Goal: Task Accomplishment & Management: Use online tool/utility

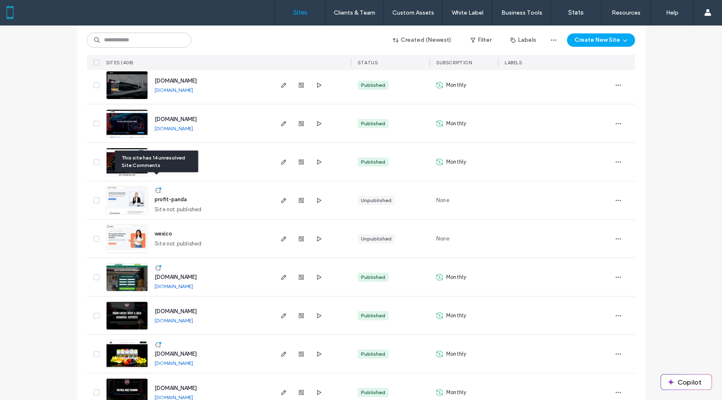
scroll to position [447, 0]
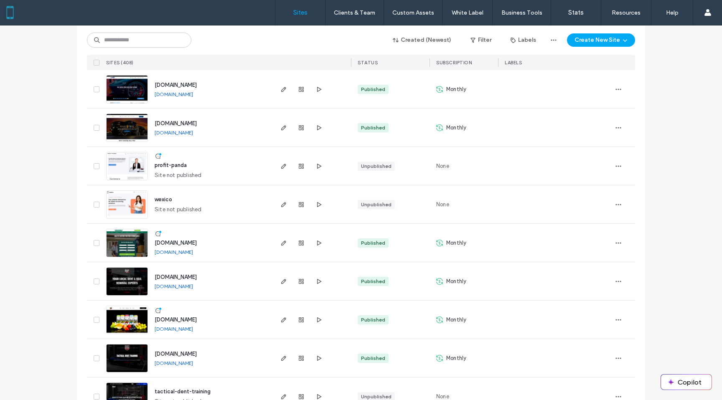
click at [133, 236] on img at bounding box center [127, 257] width 41 height 57
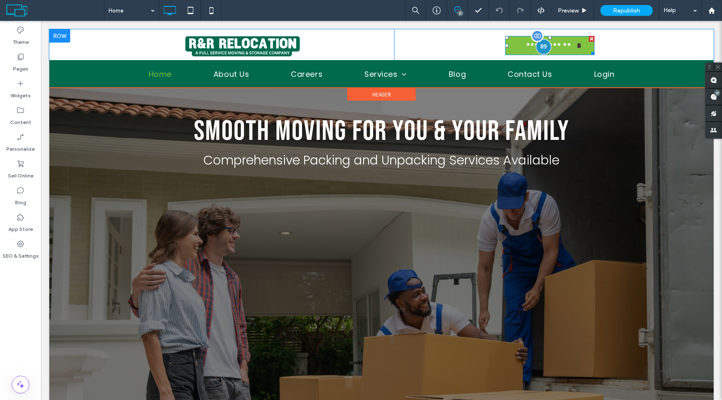
click at [543, 44] on div at bounding box center [543, 46] width 15 height 15
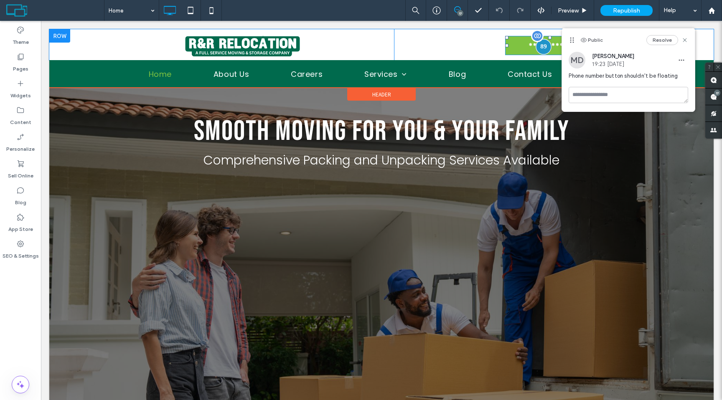
click at [543, 44] on div at bounding box center [543, 46] width 15 height 15
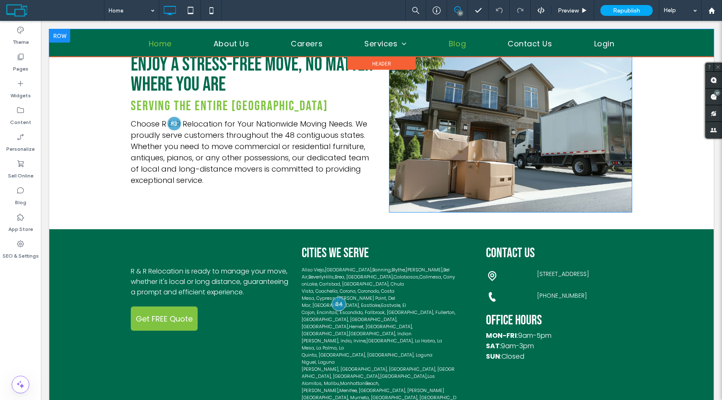
scroll to position [1878, 0]
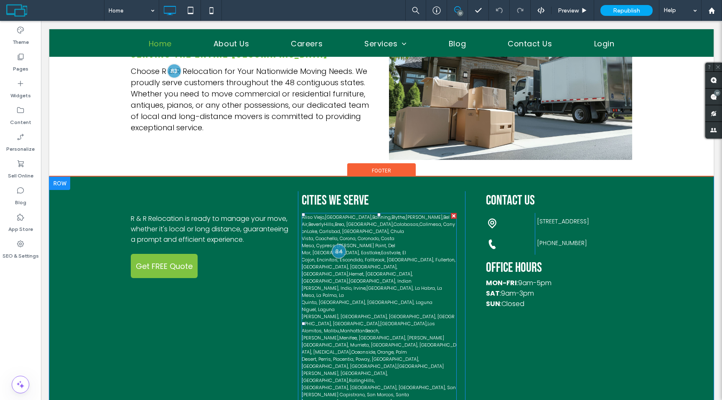
click at [360, 299] on link "Laguna Beach" at bounding box center [342, 302] width 46 height 7
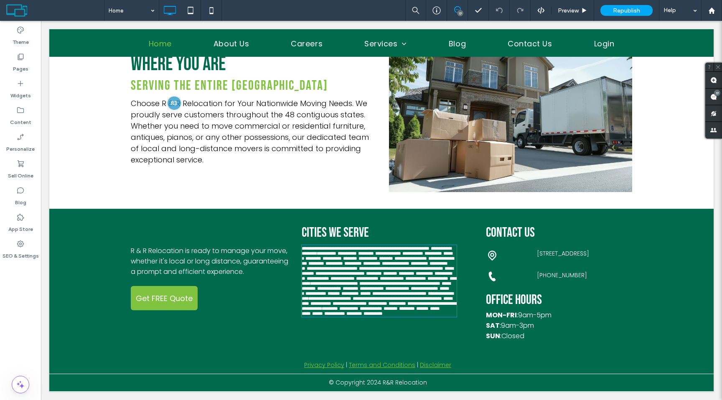
type input "*******"
type input "**"
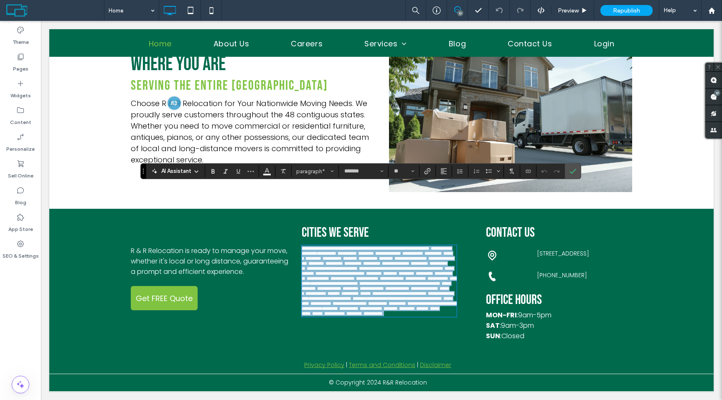
click at [338, 271] on link "******" at bounding box center [333, 273] width 10 height 5
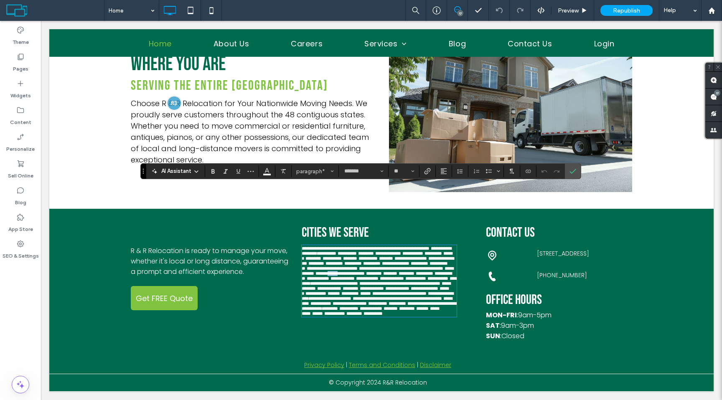
click at [338, 271] on link "******" at bounding box center [333, 273] width 10 height 5
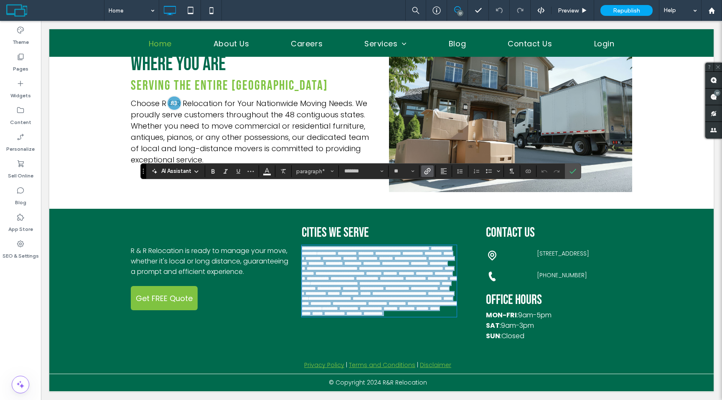
click at [338, 271] on link "******" at bounding box center [333, 273] width 10 height 5
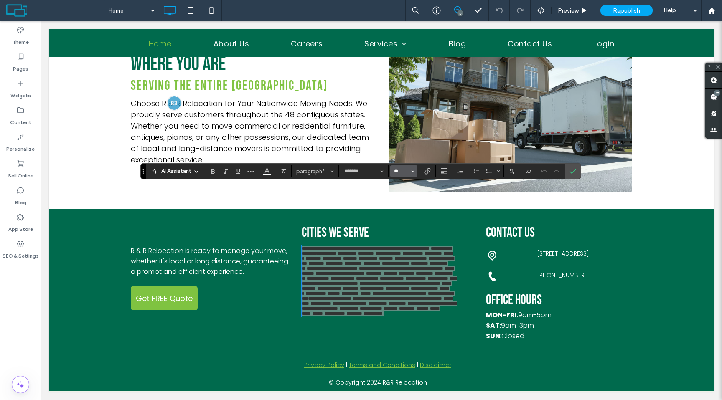
click at [406, 174] on input "**" at bounding box center [401, 171] width 16 height 7
click at [402, 192] on label "9" at bounding box center [403, 189] width 27 height 12
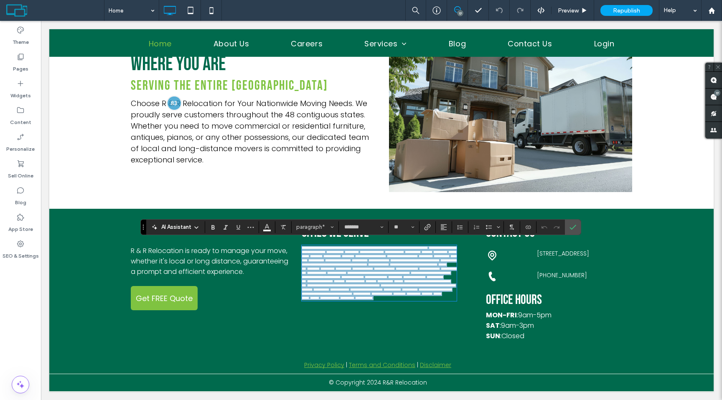
type input "*"
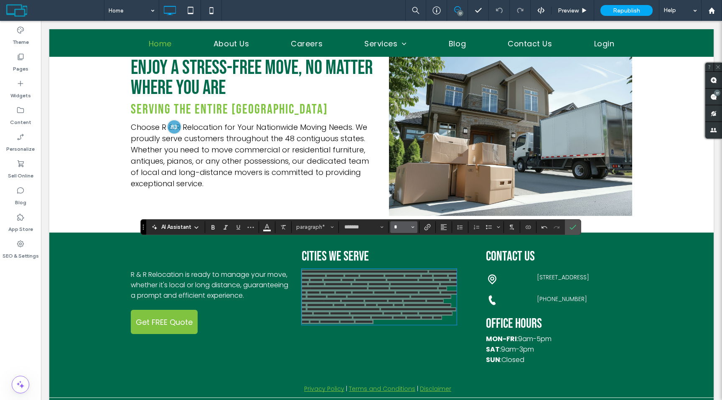
click at [407, 228] on input "*" at bounding box center [401, 227] width 16 height 7
click at [403, 243] on label "8" at bounding box center [403, 241] width 27 height 12
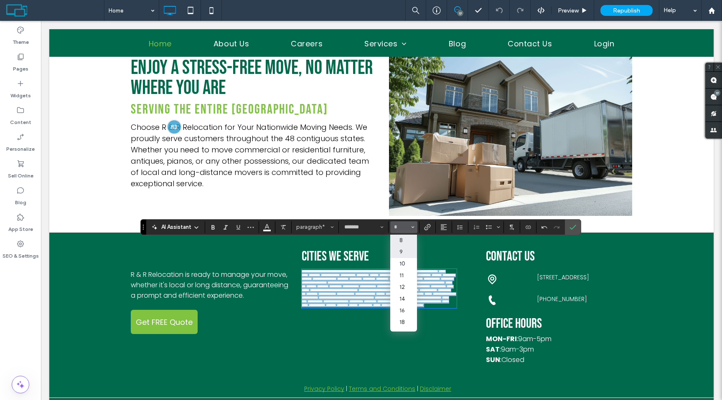
type input "*"
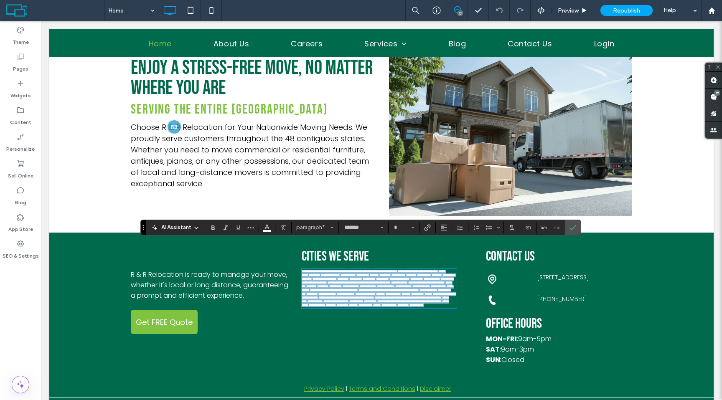
scroll to position [1822, 0]
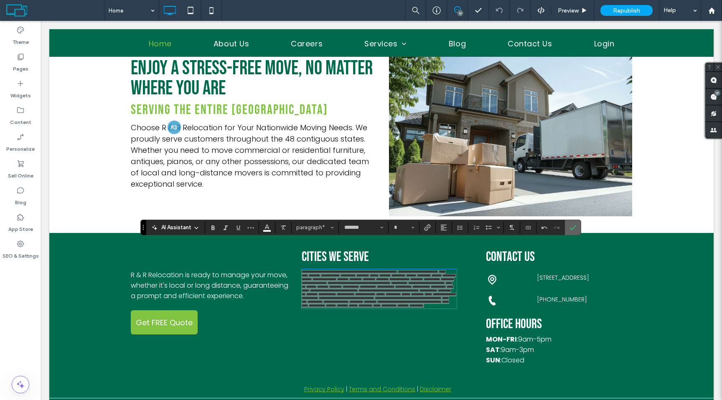
click at [569, 233] on span "Confirm" at bounding box center [571, 227] width 4 height 15
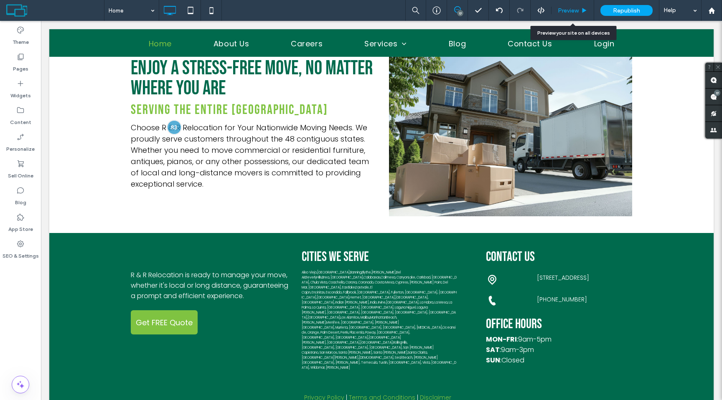
click at [580, 12] on div "Preview" at bounding box center [572, 10] width 42 height 7
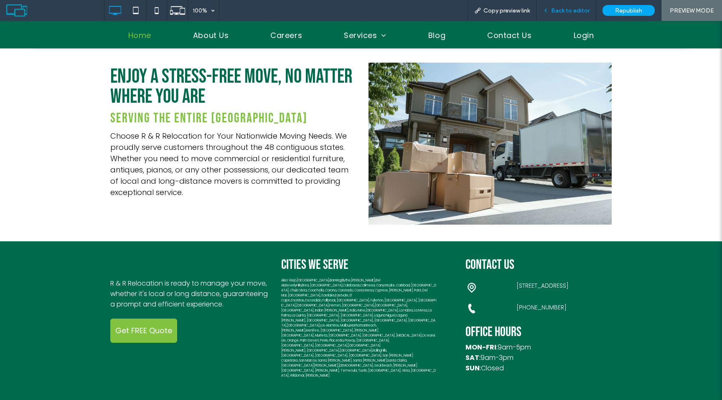
click at [577, 12] on span "Back to editor" at bounding box center [570, 10] width 38 height 7
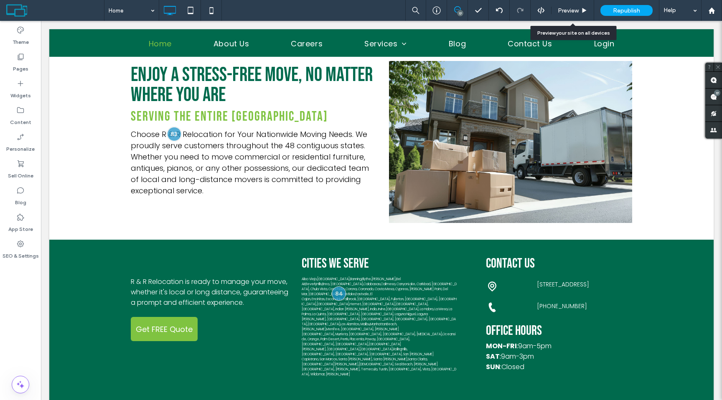
scroll to position [1810, 0]
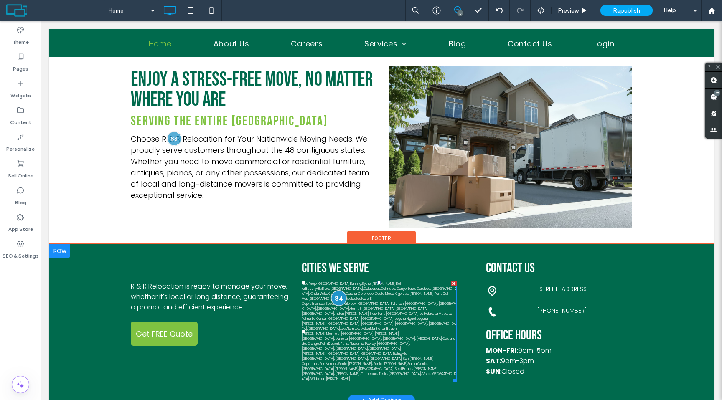
click at [337, 291] on div at bounding box center [338, 298] width 15 height 15
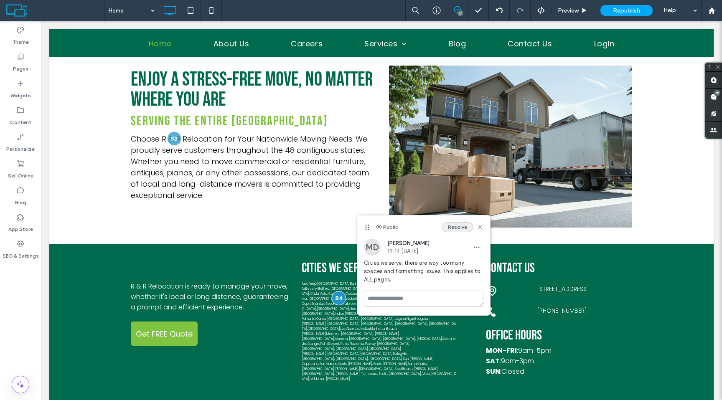
click at [461, 229] on button "Resolve" at bounding box center [458, 227] width 32 height 10
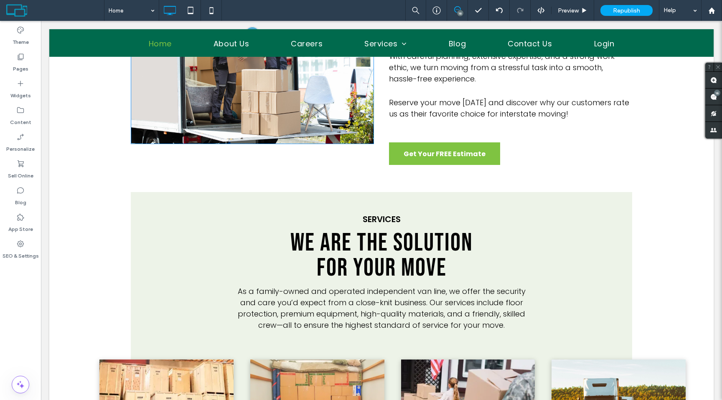
scroll to position [561, 0]
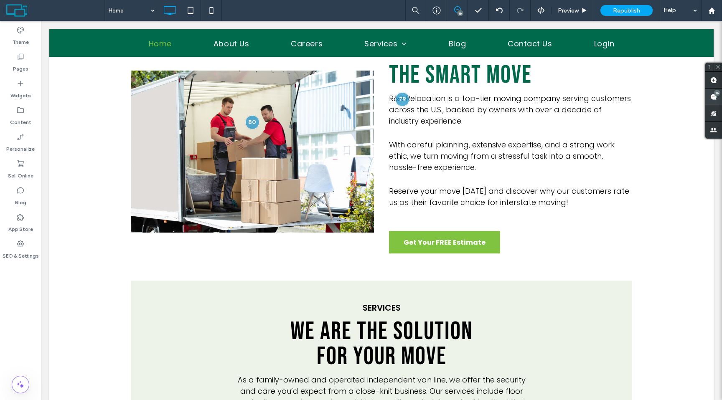
click at [714, 98] on use at bounding box center [713, 97] width 7 height 7
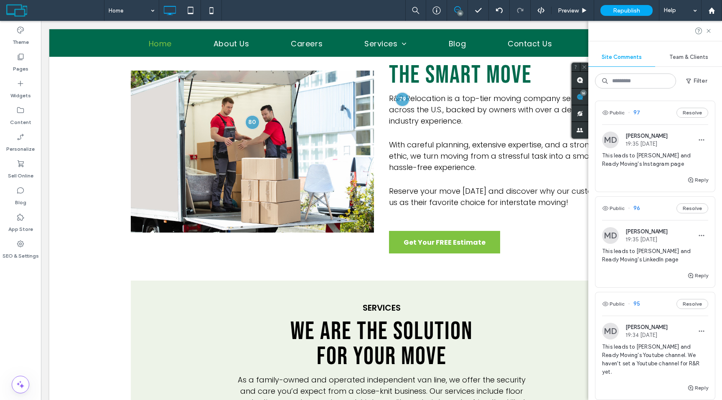
scroll to position [0, 0]
click at [648, 148] on span "19:35 Jul 18 2025" at bounding box center [646, 145] width 42 height 6
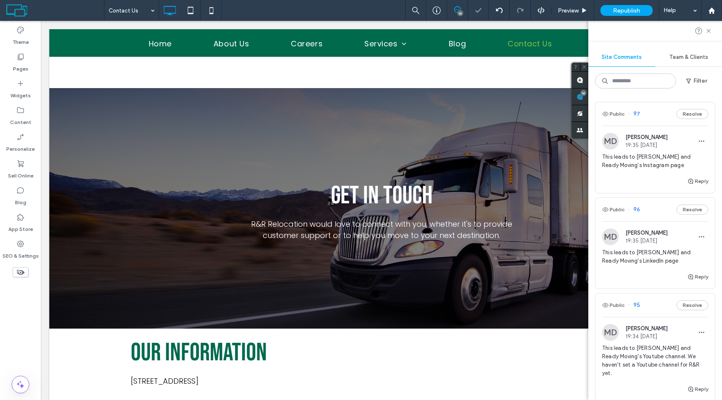
scroll to position [236, 0]
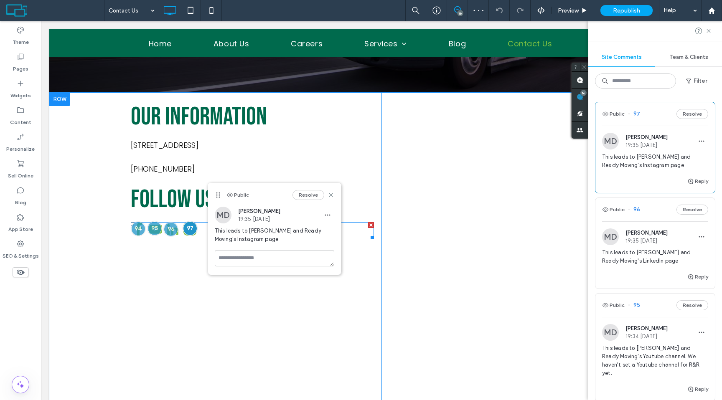
click at [203, 232] on div at bounding box center [252, 230] width 243 height 17
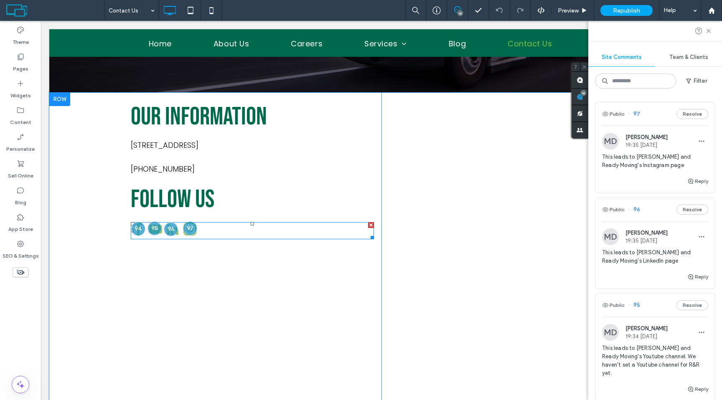
click at [212, 232] on div at bounding box center [252, 230] width 243 height 17
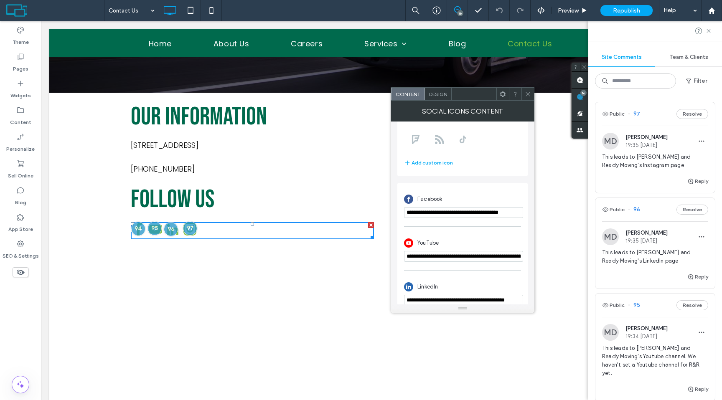
scroll to position [192, 0]
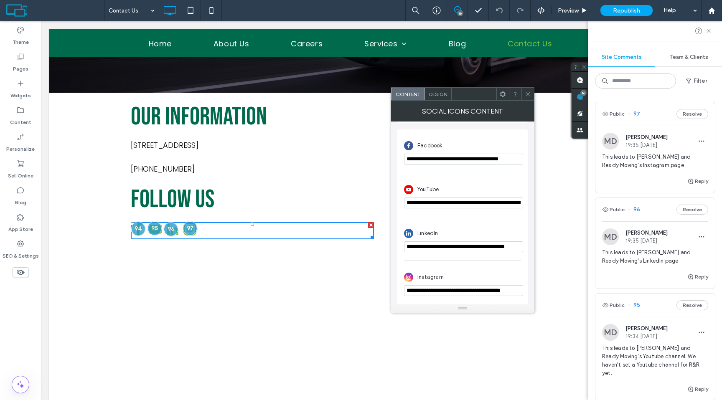
click at [527, 94] on icon at bounding box center [528, 94] width 6 height 6
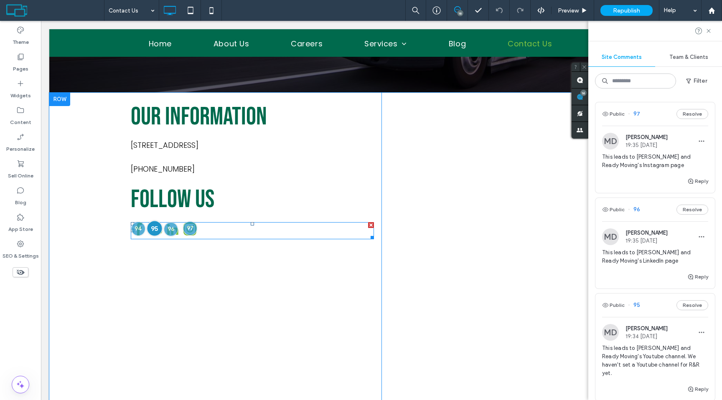
click at [156, 233] on div at bounding box center [154, 228] width 15 height 15
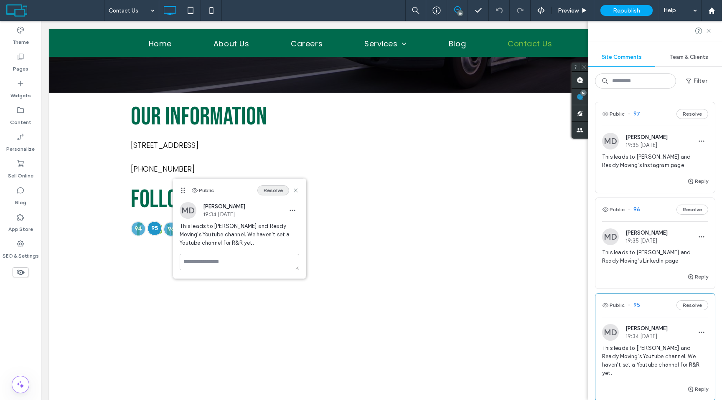
click at [270, 192] on button "Resolve" at bounding box center [273, 190] width 32 height 10
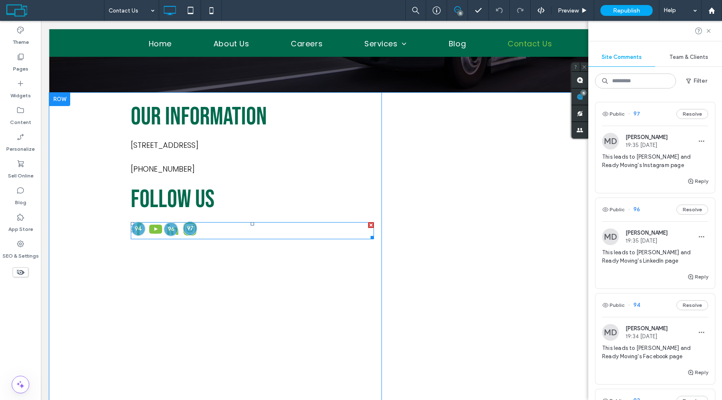
click at [229, 230] on div at bounding box center [252, 230] width 243 height 17
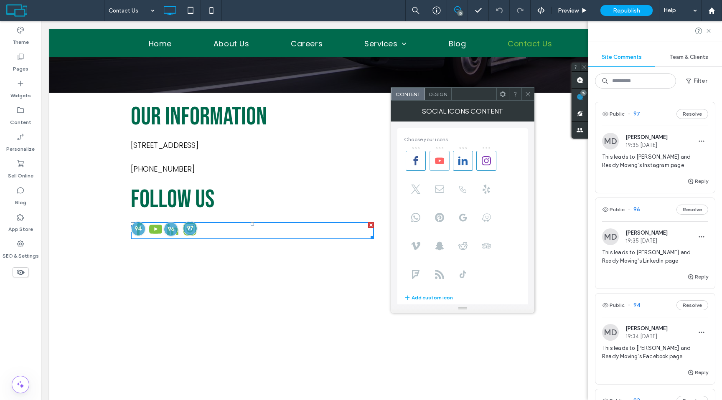
click at [435, 161] on use at bounding box center [439, 160] width 9 height 6
click at [528, 93] on icon at bounding box center [528, 94] width 6 height 6
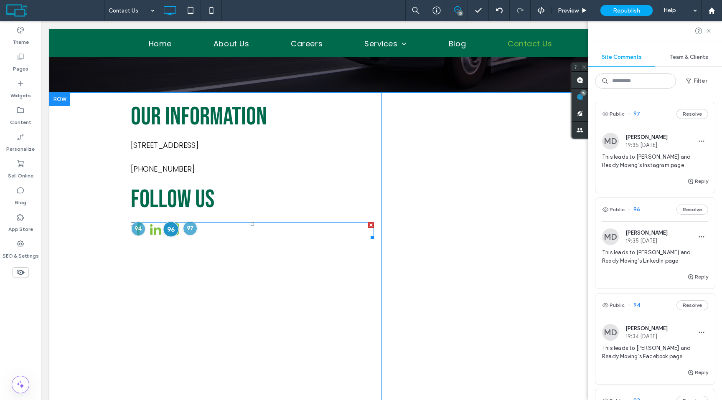
click at [171, 231] on div at bounding box center [170, 228] width 15 height 15
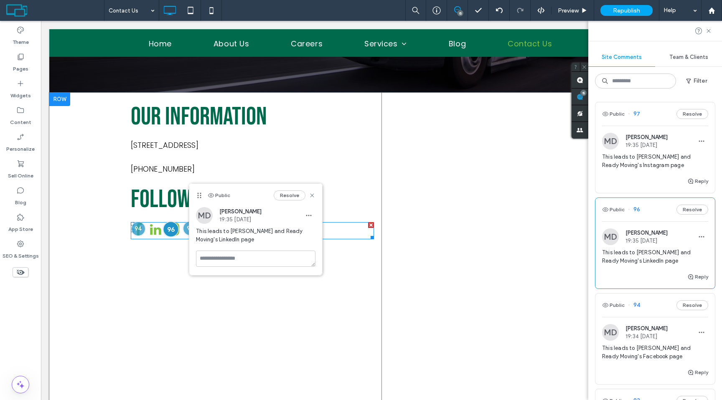
click at [171, 231] on div at bounding box center [170, 228] width 15 height 15
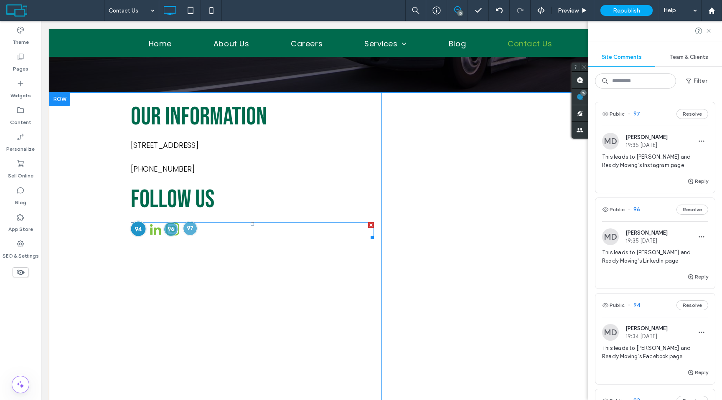
click at [138, 233] on div at bounding box center [137, 228] width 15 height 15
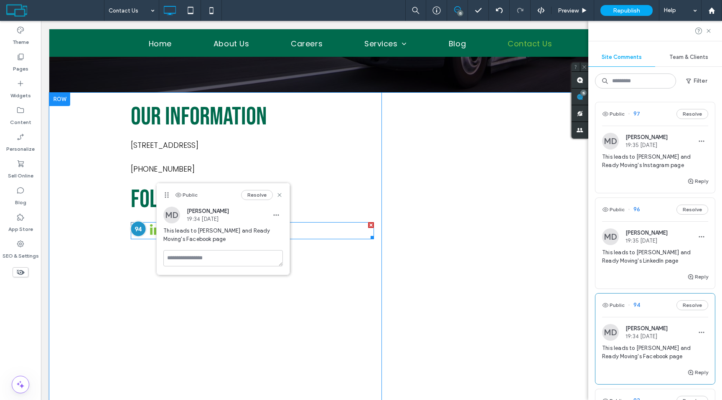
click at [138, 233] on div at bounding box center [137, 228] width 15 height 15
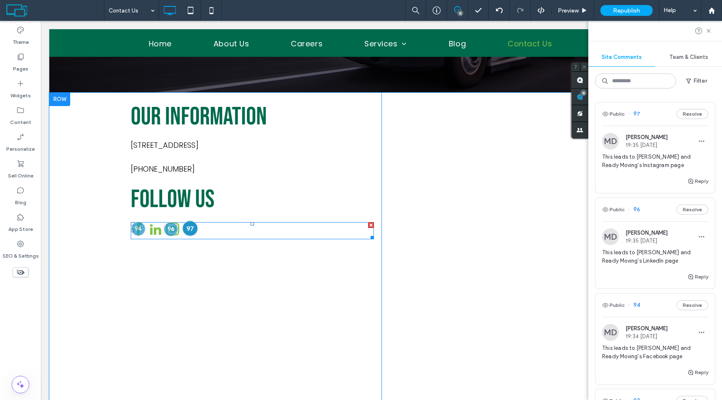
click at [188, 234] on div at bounding box center [189, 228] width 15 height 15
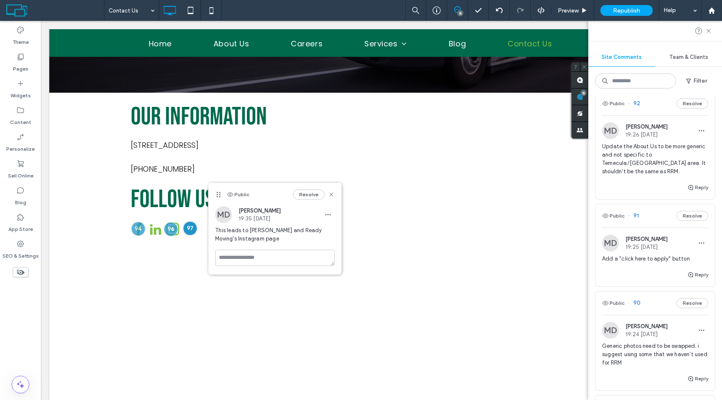
scroll to position [318, 0]
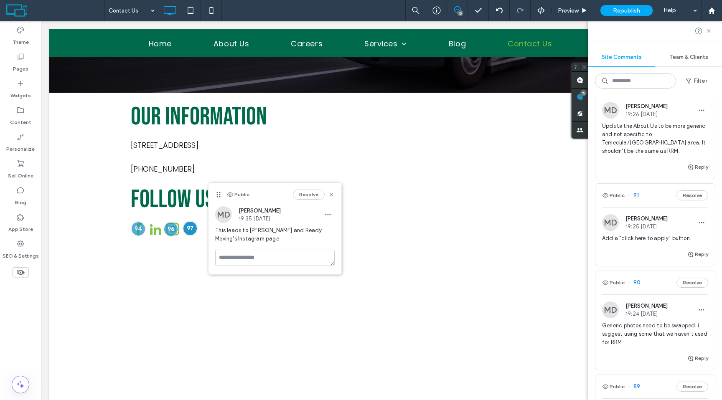
click at [646, 234] on span "Add a "click here to apply" button" at bounding box center [655, 238] width 106 height 8
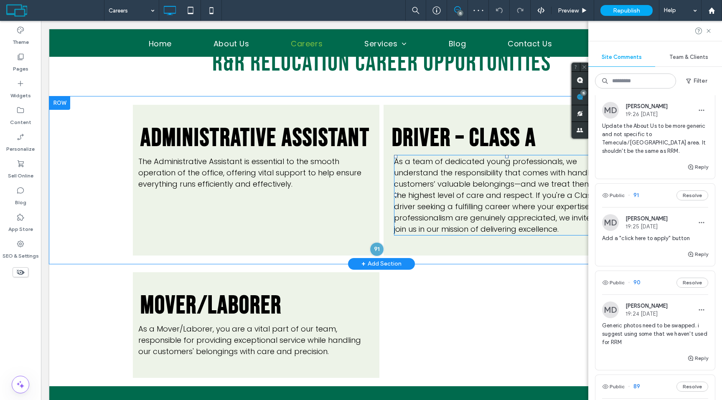
scroll to position [264, 0]
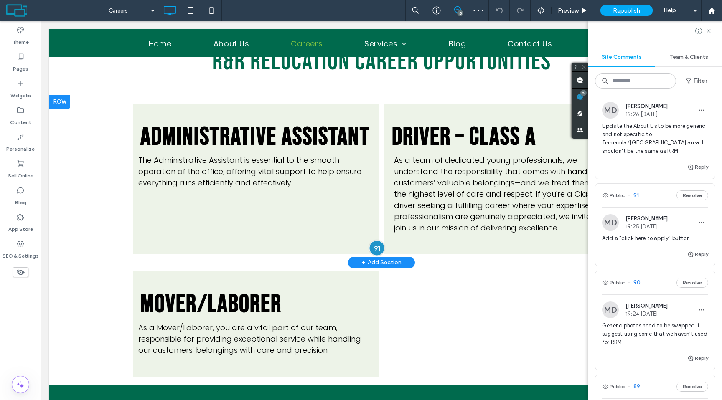
click at [376, 251] on div at bounding box center [376, 247] width 15 height 15
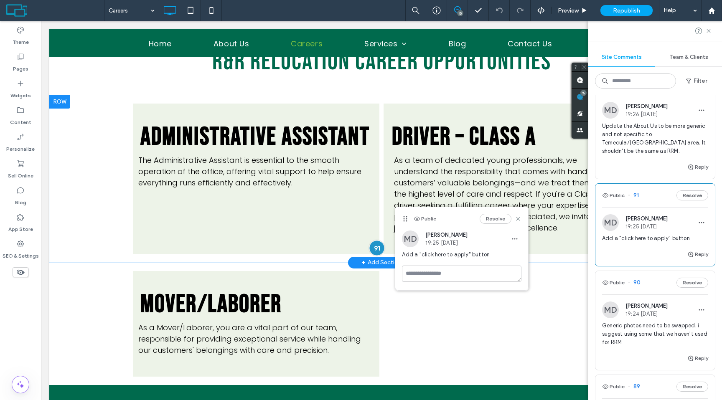
click at [376, 251] on div at bounding box center [376, 247] width 15 height 15
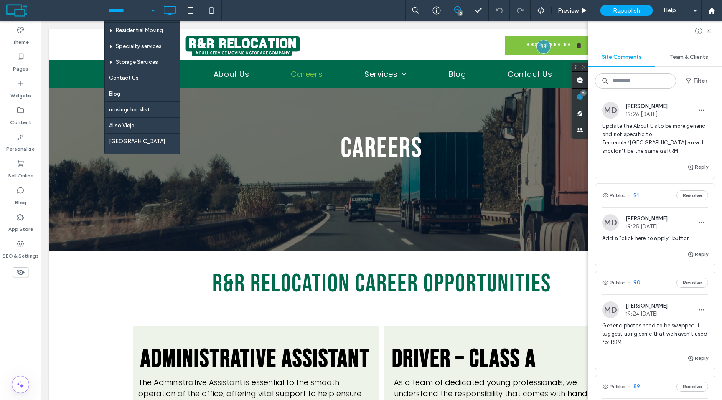
scroll to position [104, 0]
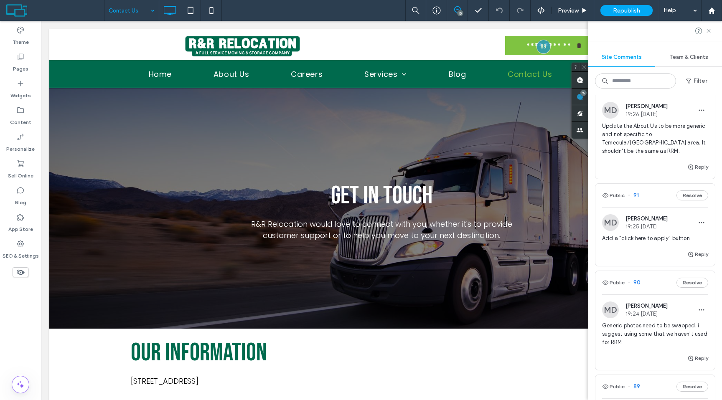
click at [138, 14] on input at bounding box center [130, 10] width 42 height 21
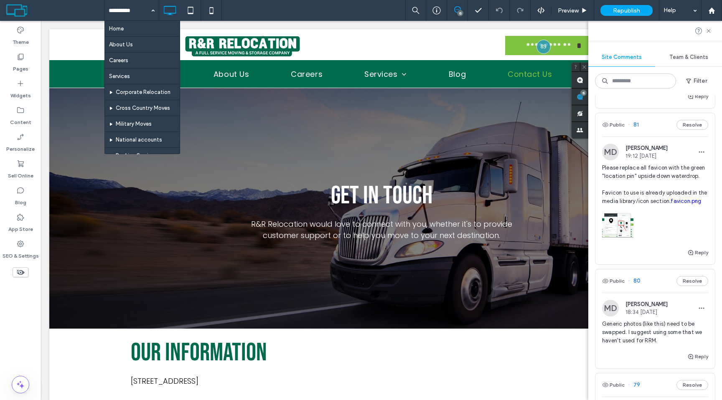
scroll to position [841, 0]
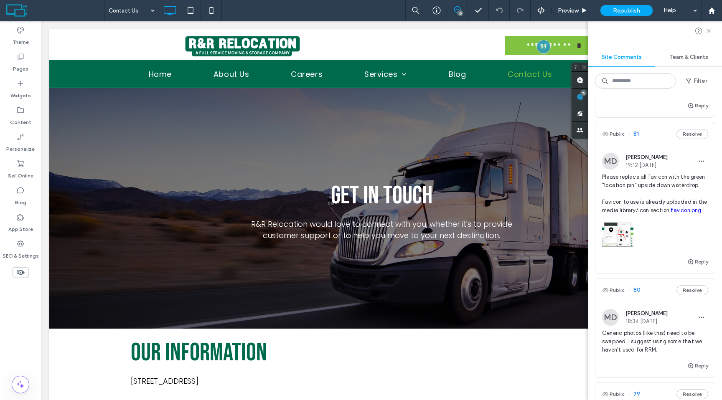
click at [644, 231] on div at bounding box center [655, 233] width 106 height 36
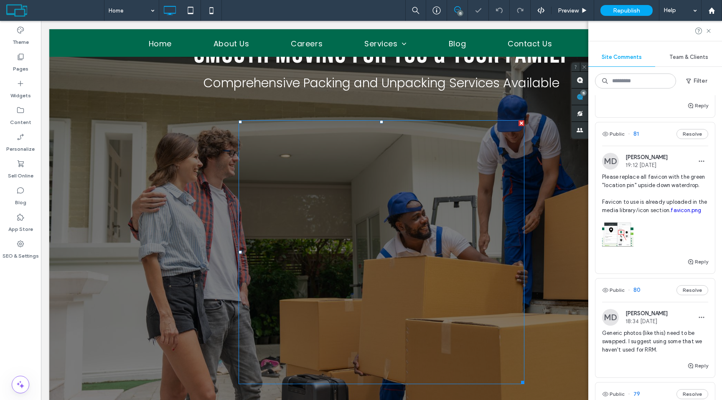
scroll to position [74, 0]
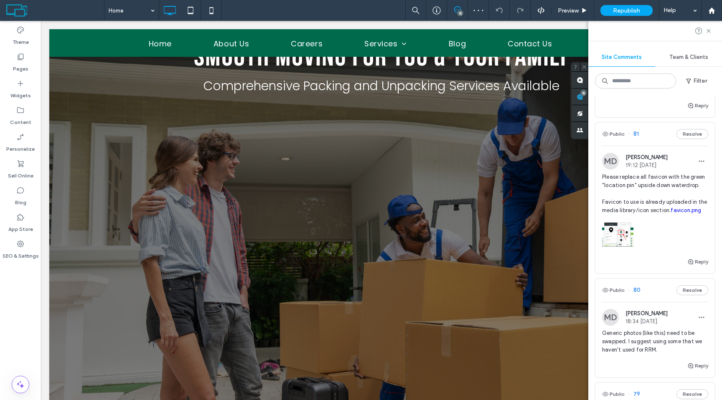
click at [638, 236] on div at bounding box center [655, 233] width 106 height 36
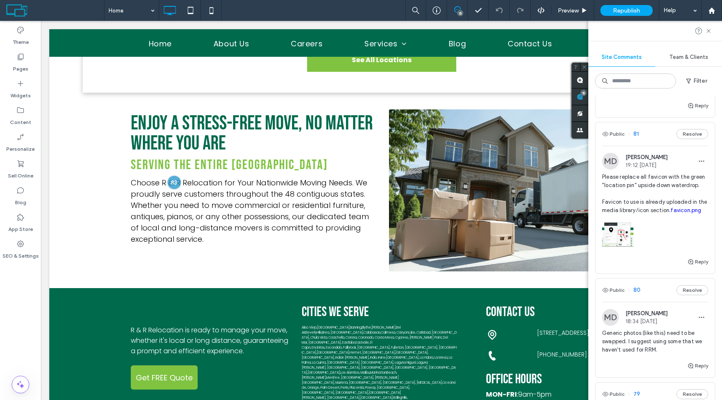
scroll to position [1822, 0]
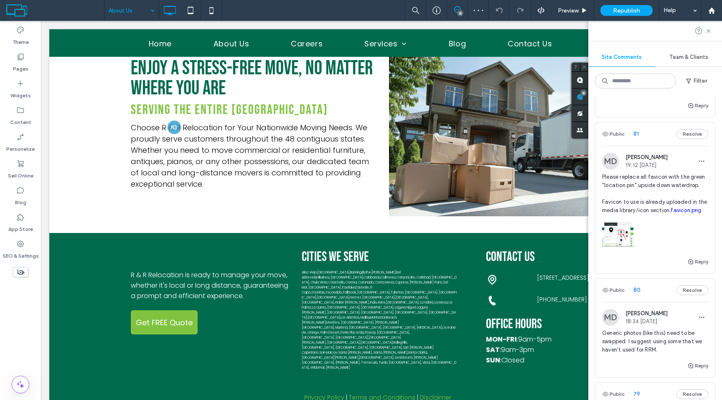
click at [120, 14] on input at bounding box center [130, 10] width 42 height 21
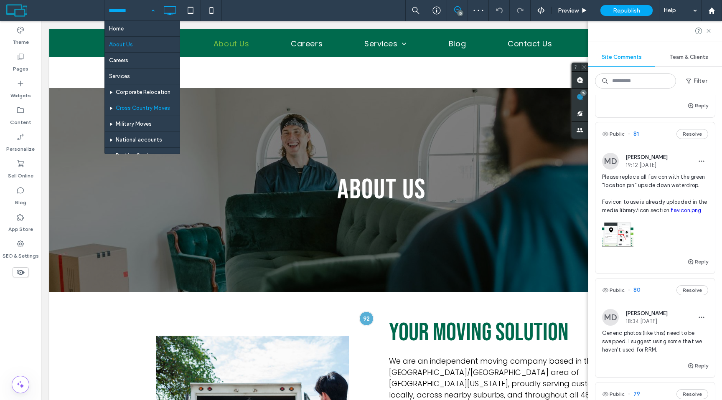
scroll to position [820, 0]
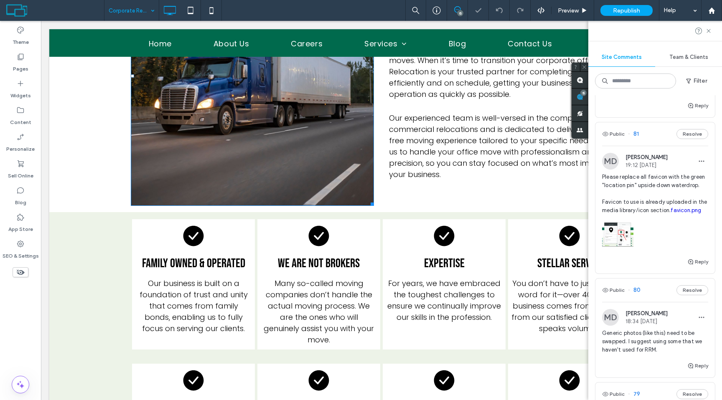
scroll to position [527, 0]
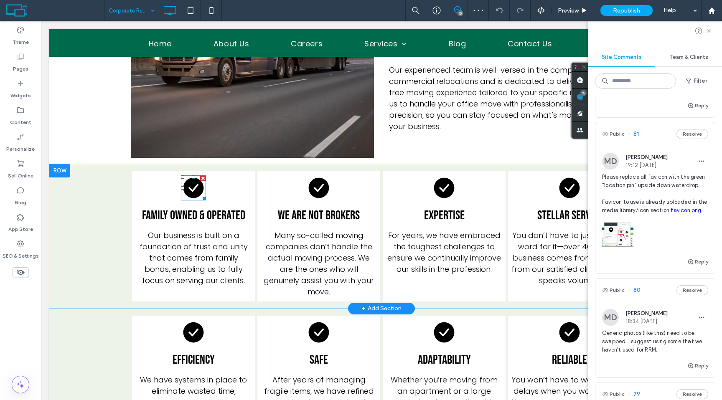
click at [201, 192] on icon at bounding box center [193, 188] width 20 height 20
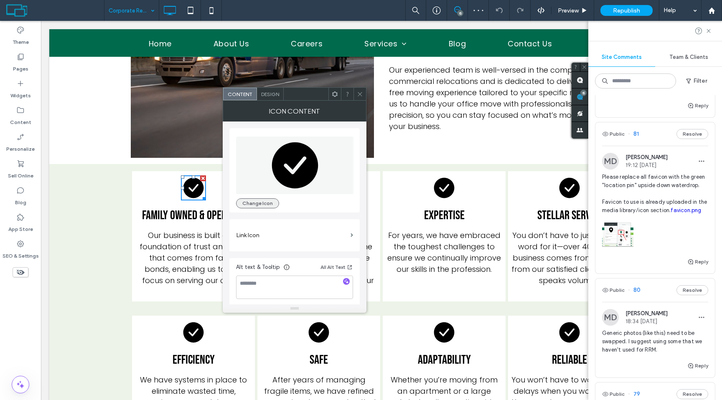
click at [256, 206] on button "Change Icon" at bounding box center [257, 203] width 43 height 10
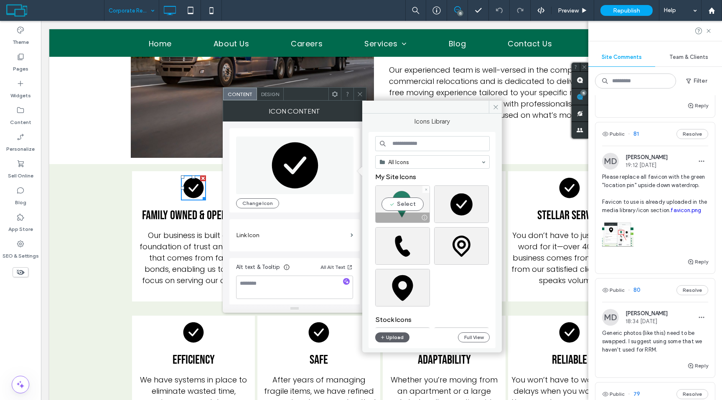
click at [404, 218] on div at bounding box center [403, 218] width 54 height 10
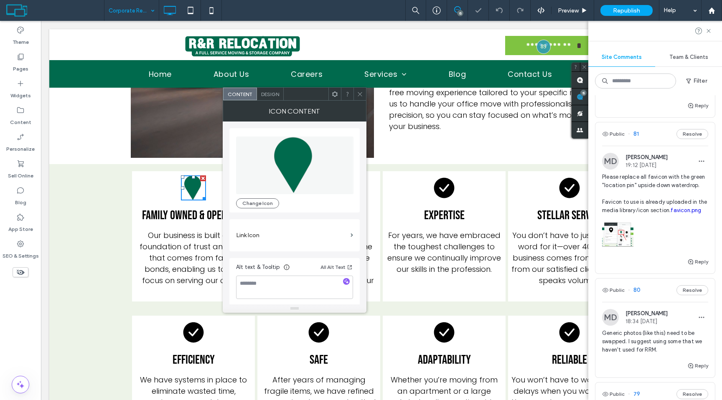
click at [361, 92] on icon at bounding box center [360, 94] width 6 height 6
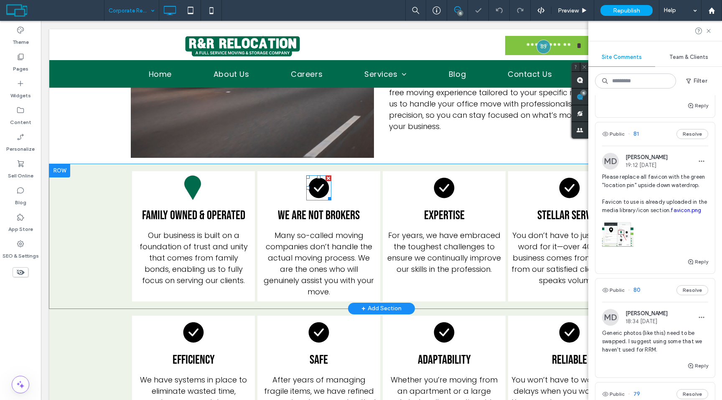
click at [317, 187] on icon at bounding box center [319, 188] width 20 height 20
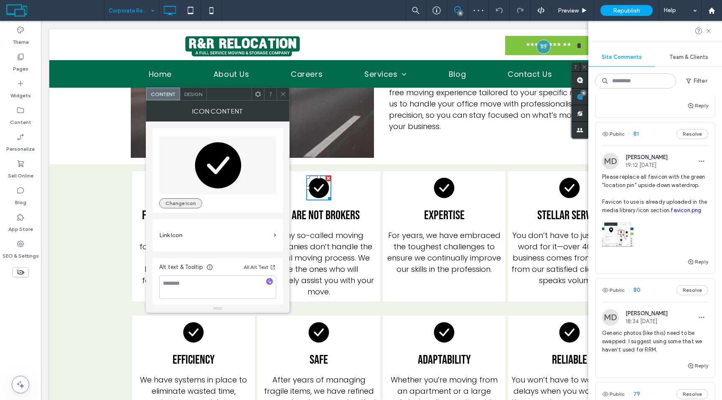
click at [189, 204] on button "Change Icon" at bounding box center [180, 203] width 43 height 10
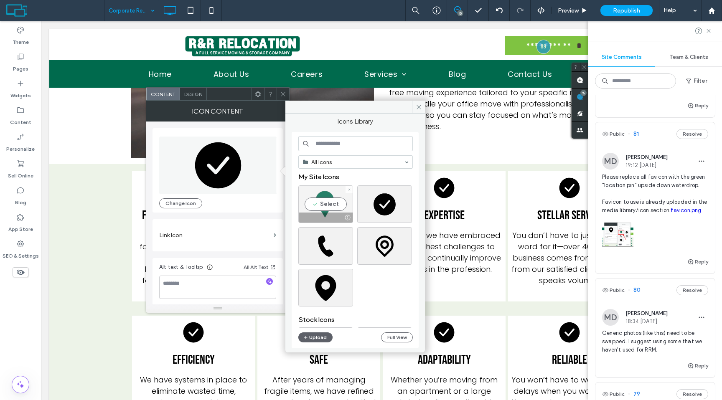
click at [330, 195] on div "Select" at bounding box center [325, 204] width 55 height 38
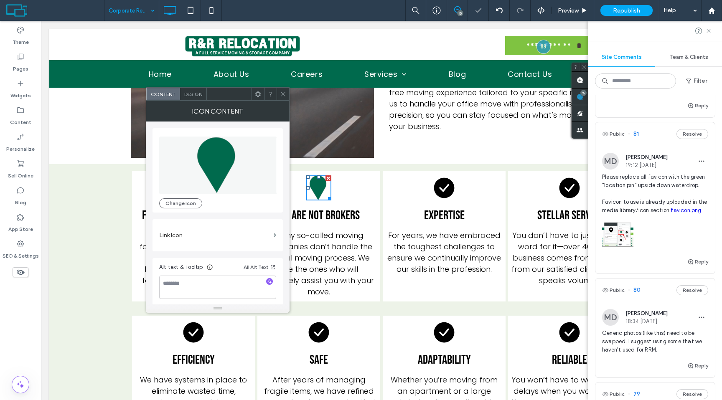
click at [284, 94] on icon at bounding box center [283, 94] width 6 height 6
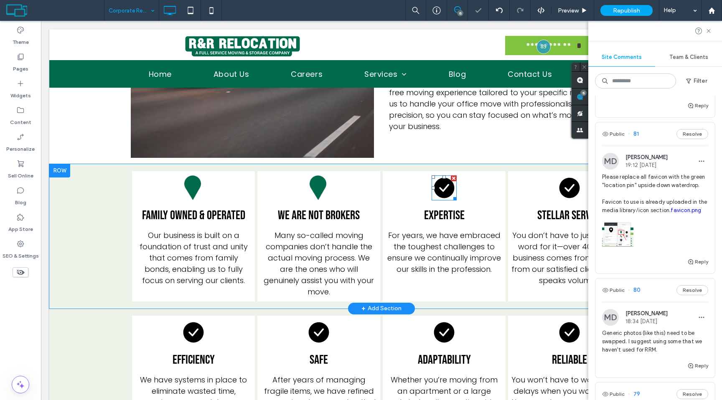
click at [445, 194] on icon at bounding box center [444, 188] width 20 height 20
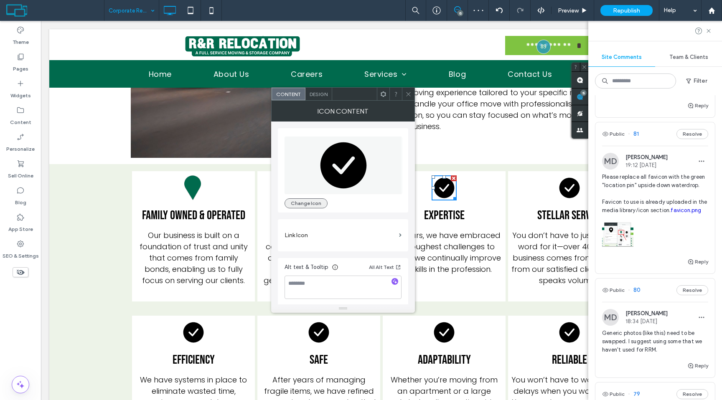
click at [322, 206] on button "Change Icon" at bounding box center [305, 203] width 43 height 10
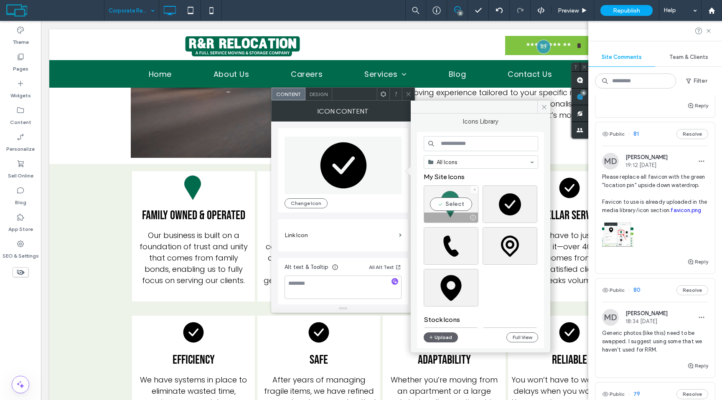
click at [450, 189] on div "Select" at bounding box center [451, 204] width 55 height 38
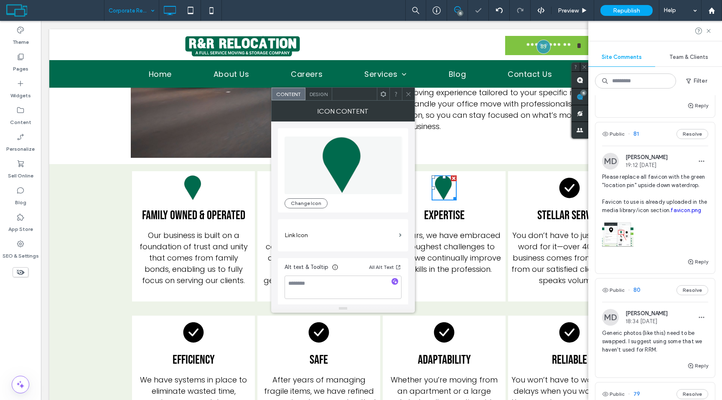
click at [409, 101] on div "Icon Content" at bounding box center [343, 111] width 144 height 21
click at [408, 96] on icon at bounding box center [408, 94] width 6 height 6
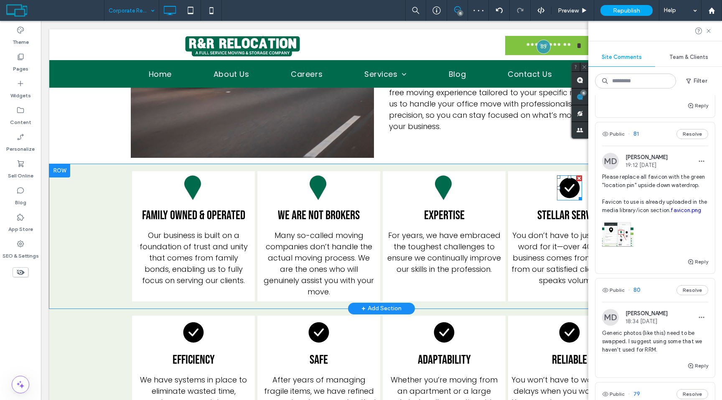
click at [567, 196] on icon at bounding box center [569, 188] width 20 height 20
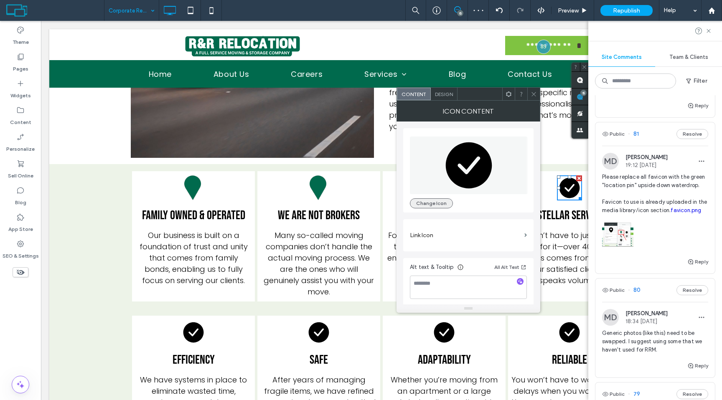
click at [437, 202] on button "Change Icon" at bounding box center [431, 203] width 43 height 10
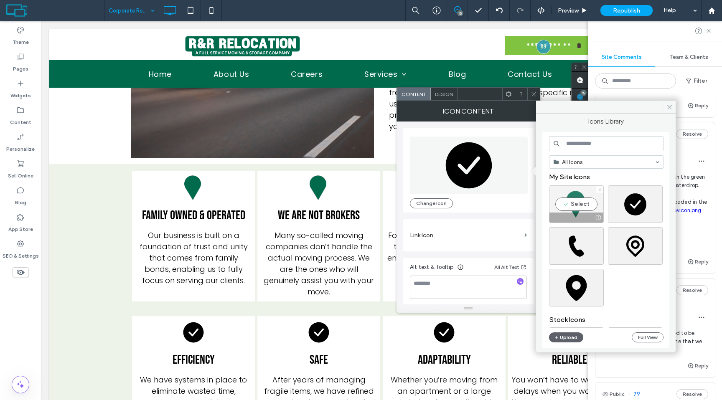
click at [579, 208] on div "Select" at bounding box center [576, 204] width 55 height 38
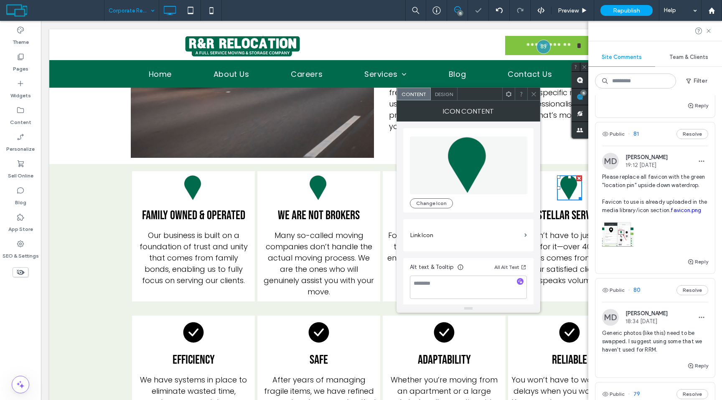
click at [536, 95] on icon at bounding box center [534, 94] width 6 height 6
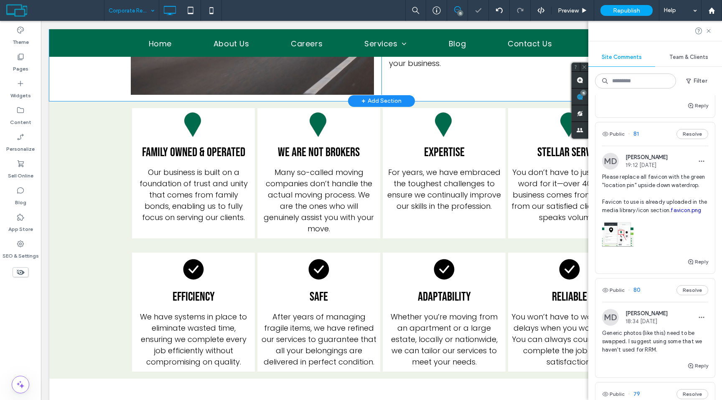
scroll to position [637, 0]
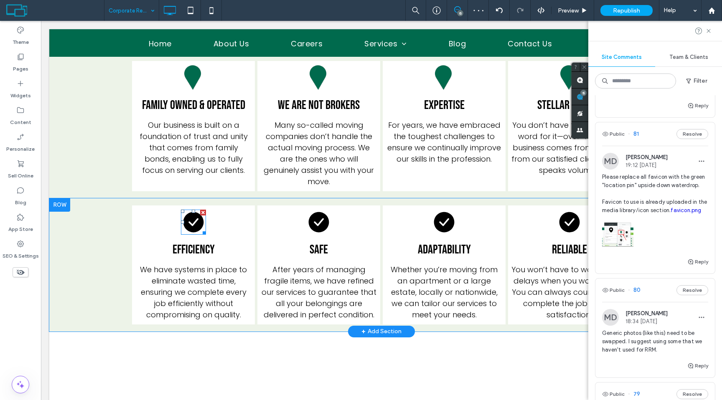
click at [195, 217] on icon at bounding box center [193, 222] width 20 height 20
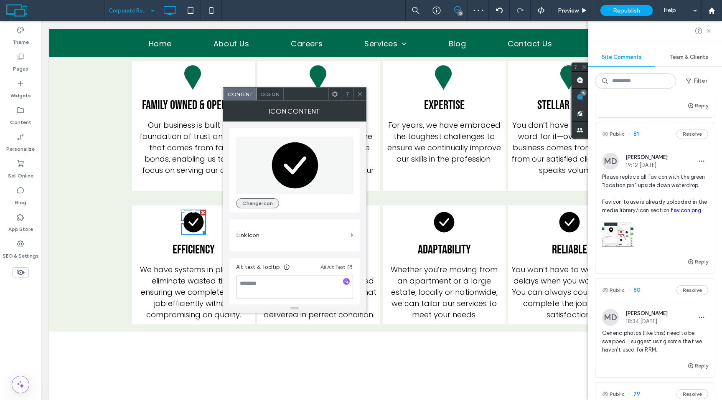
click at [255, 205] on button "Change Icon" at bounding box center [257, 203] width 43 height 10
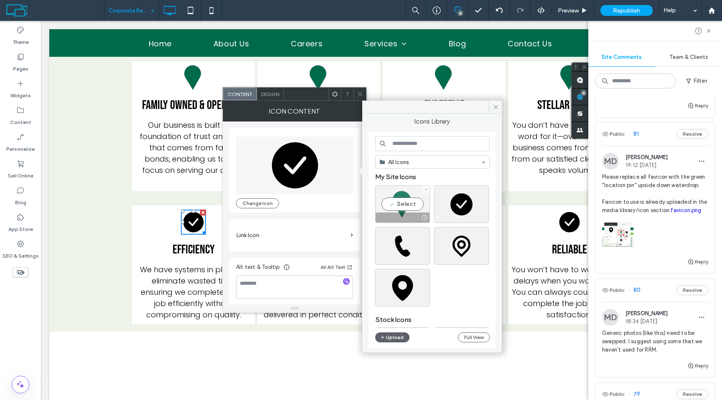
click at [397, 215] on div at bounding box center [403, 218] width 54 height 10
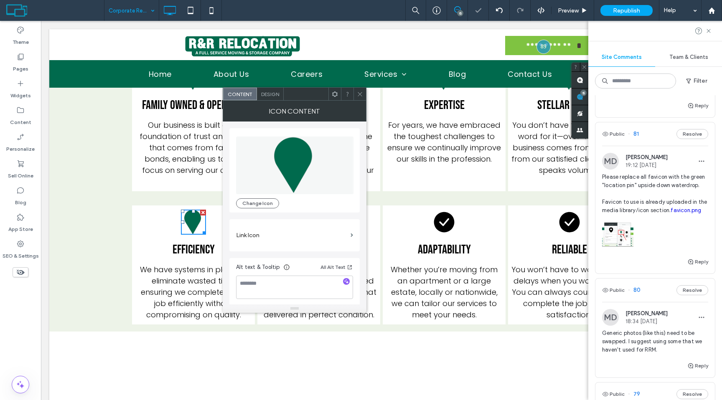
click at [360, 98] on span at bounding box center [360, 94] width 6 height 13
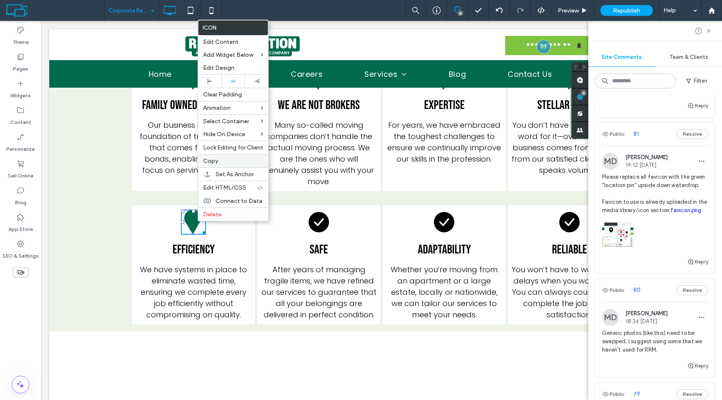
click at [237, 163] on label "Copy" at bounding box center [233, 160] width 60 height 7
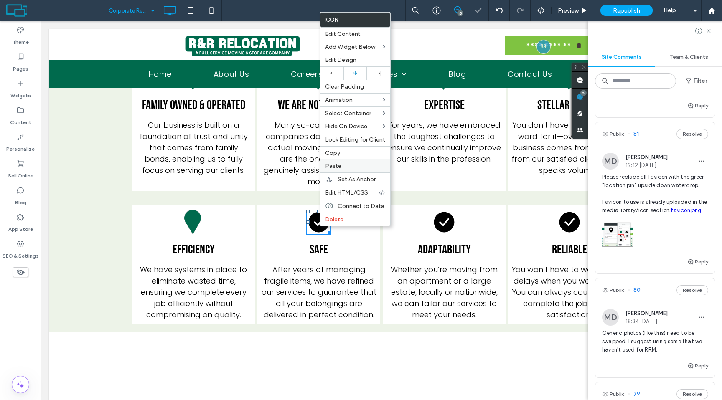
click at [336, 171] on div "Paste" at bounding box center [355, 166] width 70 height 13
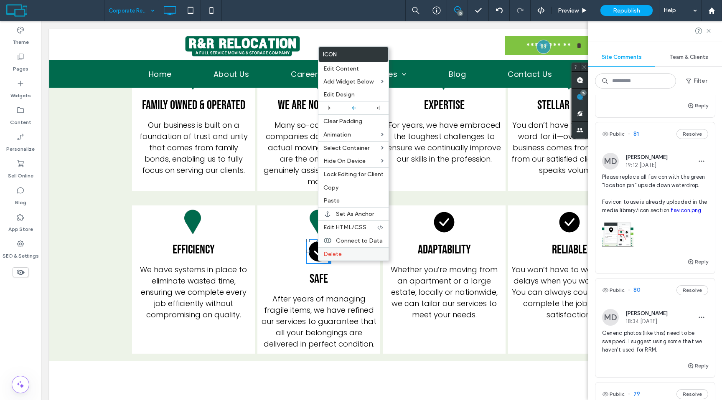
click at [333, 256] on span "Delete" at bounding box center [332, 254] width 18 height 7
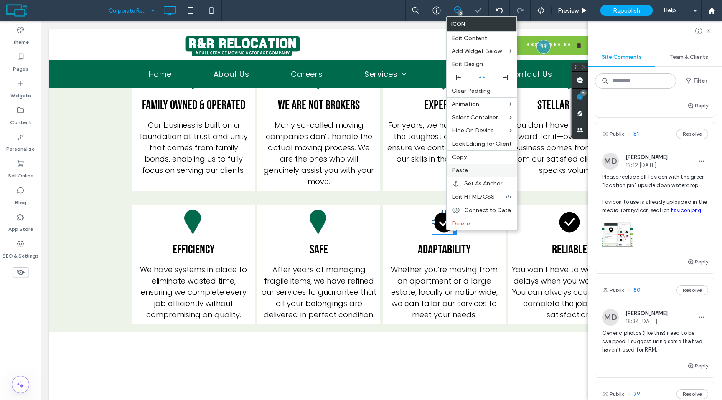
click at [470, 176] on div "Paste" at bounding box center [482, 170] width 70 height 13
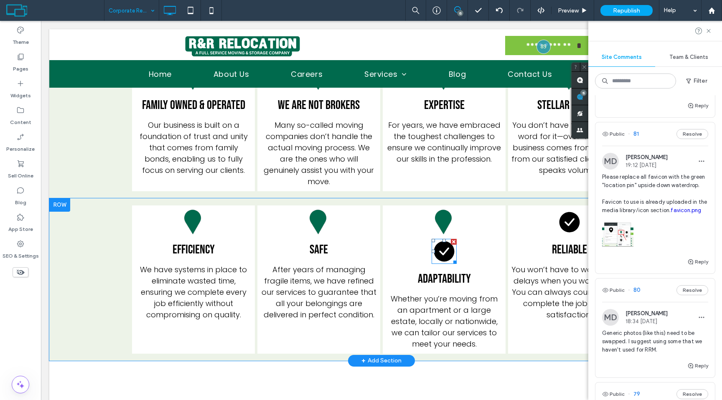
click at [455, 244] on div at bounding box center [454, 242] width 6 height 6
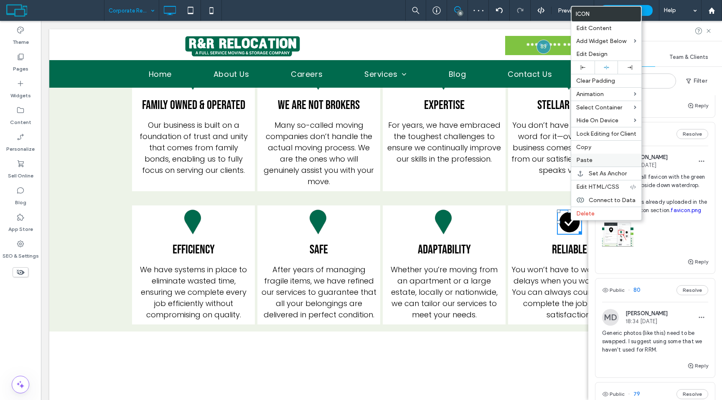
click at [585, 164] on span "Paste" at bounding box center [584, 160] width 16 height 7
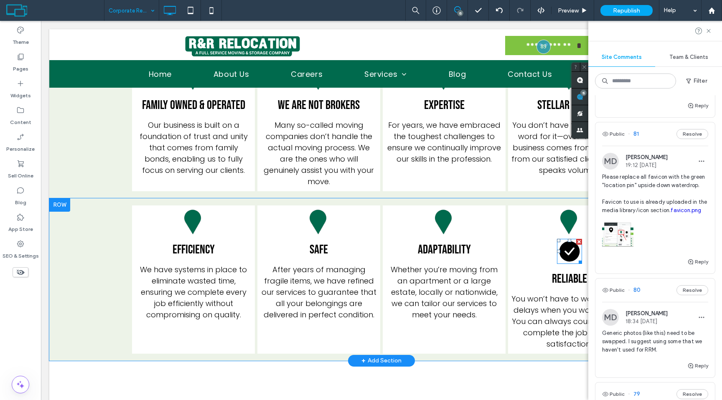
click at [579, 242] on div at bounding box center [579, 242] width 6 height 6
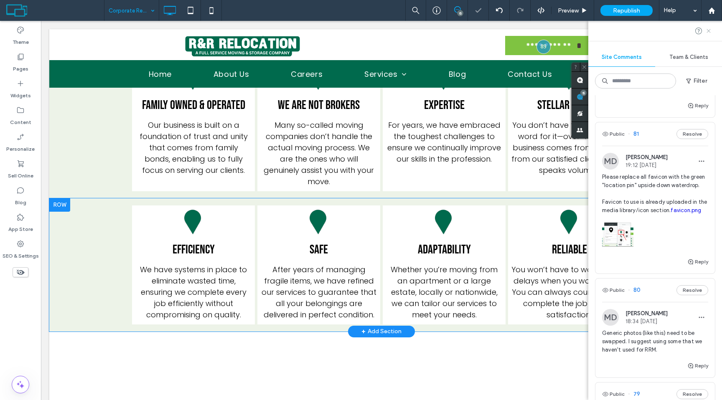
click at [710, 33] on icon at bounding box center [708, 31] width 7 height 7
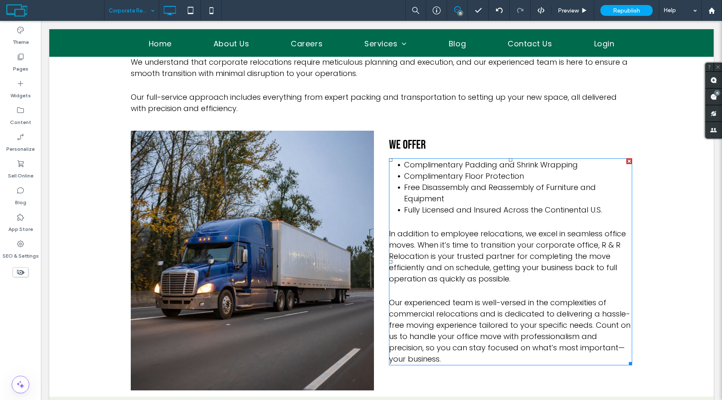
scroll to position [0, 0]
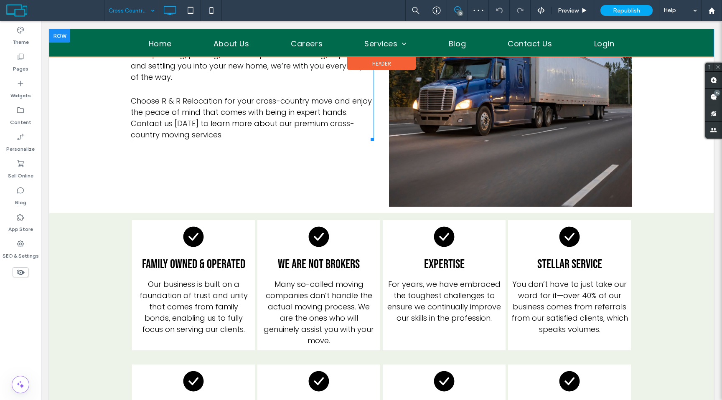
scroll to position [488, 0]
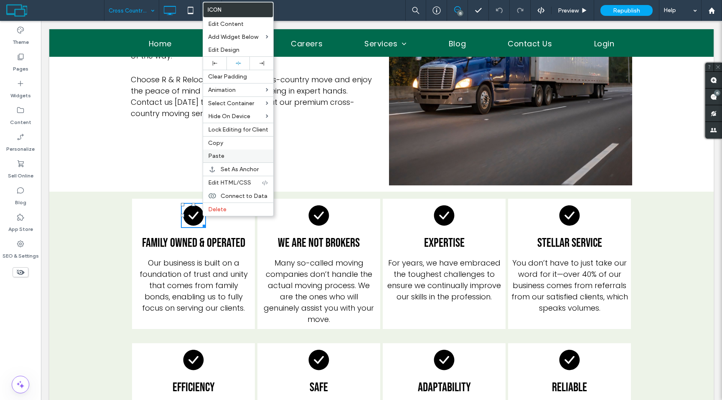
click at [234, 157] on label "Paste" at bounding box center [238, 155] width 60 height 7
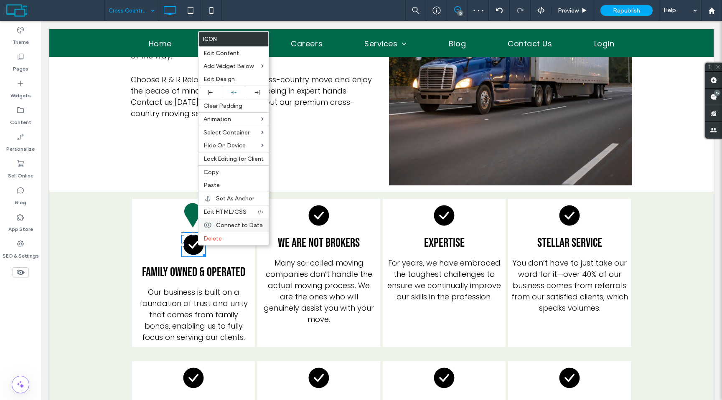
click at [228, 230] on div "Connect to Data" at bounding box center [233, 224] width 70 height 13
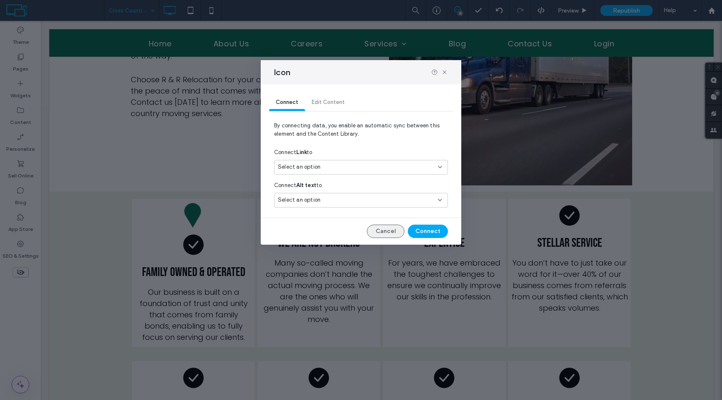
click at [390, 234] on button "Cancel" at bounding box center [386, 231] width 38 height 13
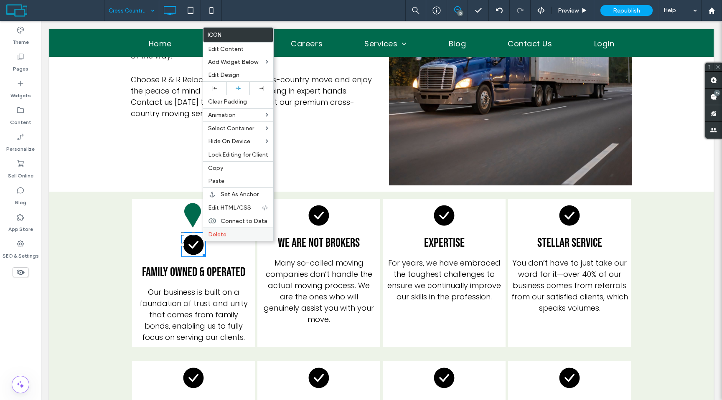
click at [215, 231] on div "Delete" at bounding box center [238, 234] width 70 height 13
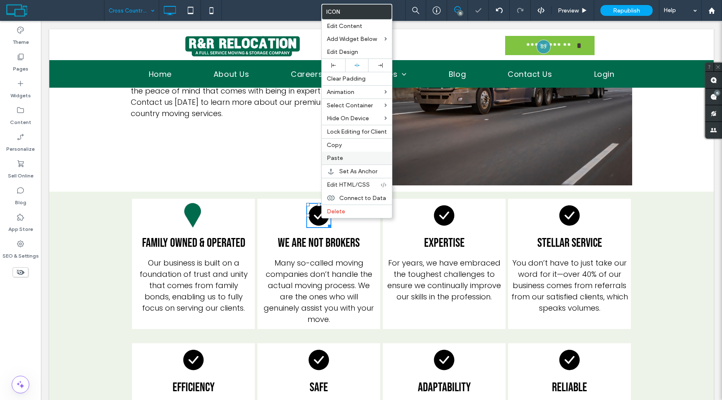
click at [348, 161] on label "Paste" at bounding box center [357, 158] width 60 height 7
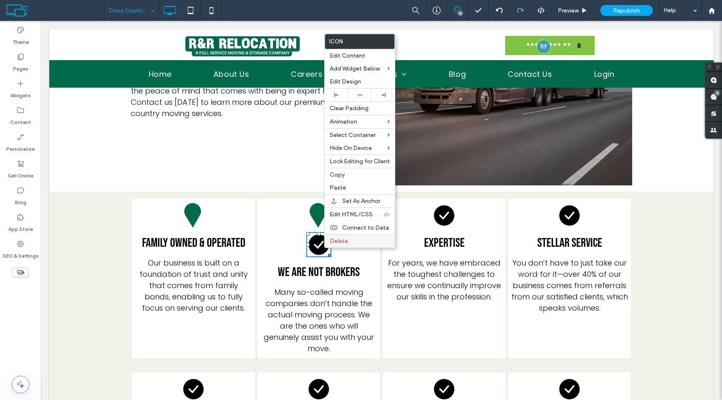
click at [335, 241] on span "Delete" at bounding box center [339, 241] width 18 height 7
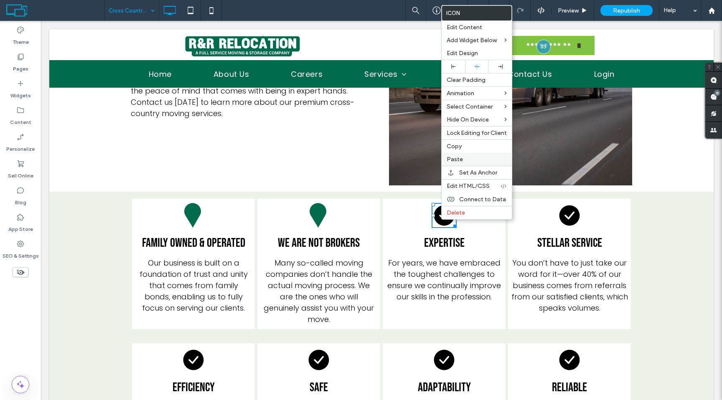
click at [457, 158] on span "Paste" at bounding box center [455, 159] width 16 height 7
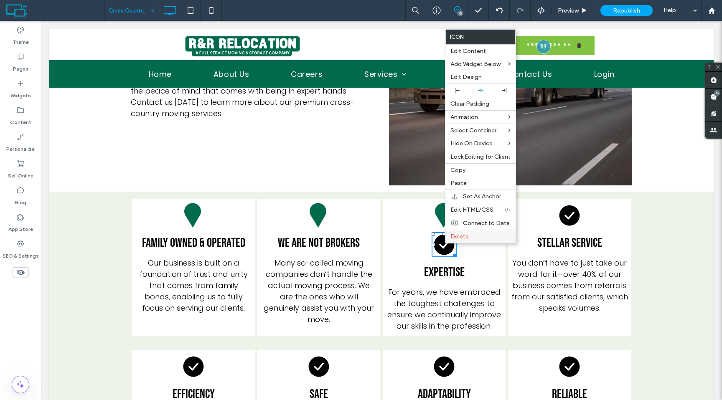
click at [457, 236] on span "Delete" at bounding box center [459, 236] width 18 height 7
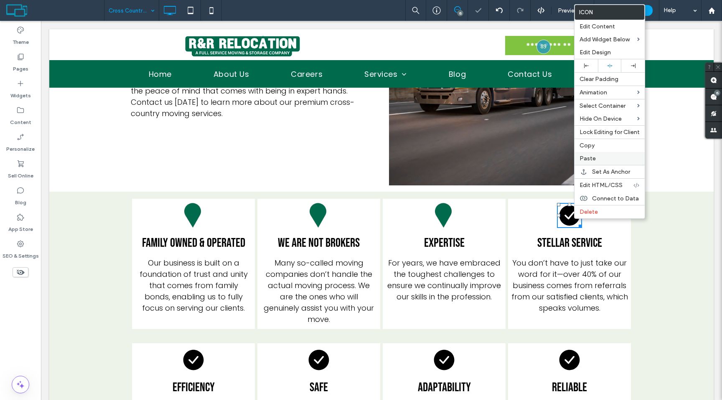
click at [584, 157] on span "Paste" at bounding box center [587, 158] width 16 height 7
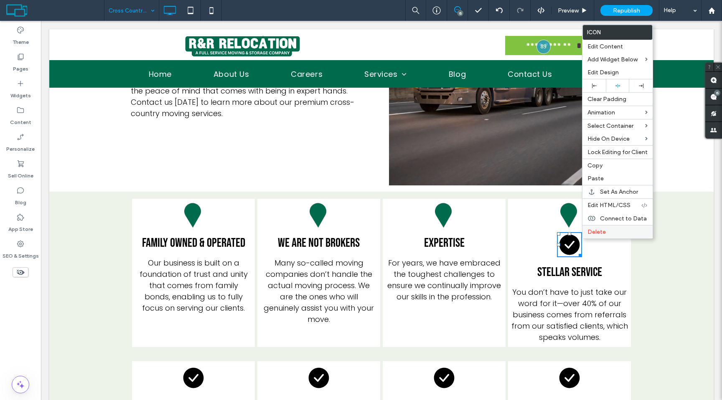
click at [600, 229] on span "Delete" at bounding box center [596, 232] width 18 height 7
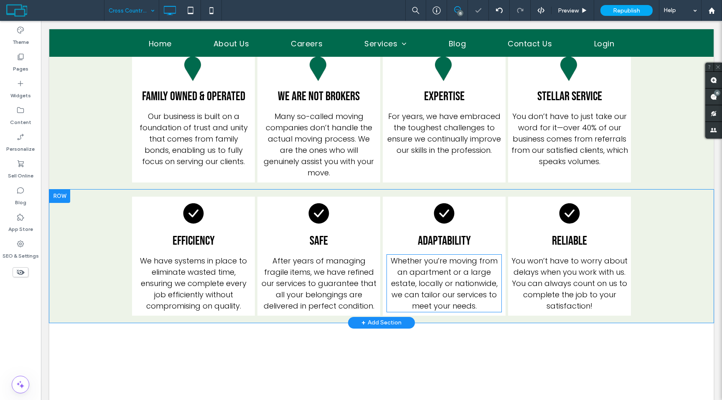
scroll to position [644, 0]
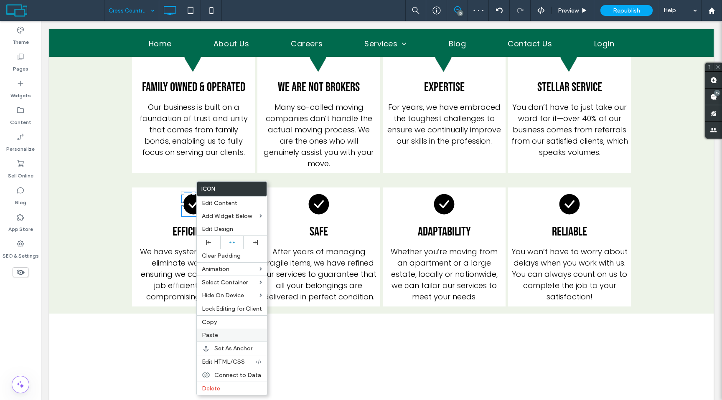
click at [220, 333] on label "Paste" at bounding box center [232, 335] width 60 height 7
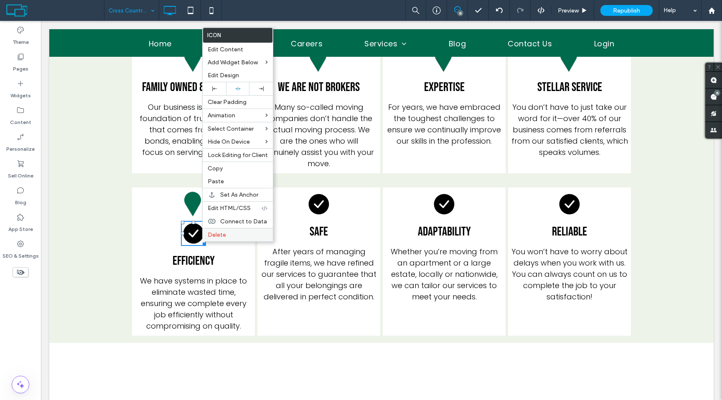
click at [228, 237] on label "Delete" at bounding box center [238, 234] width 60 height 7
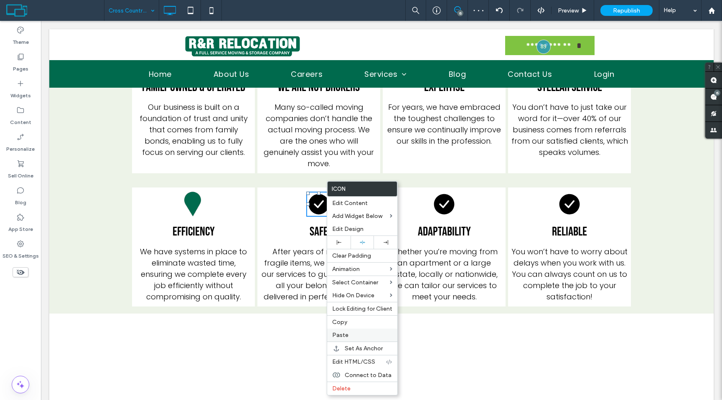
click at [360, 333] on label "Paste" at bounding box center [362, 335] width 60 height 7
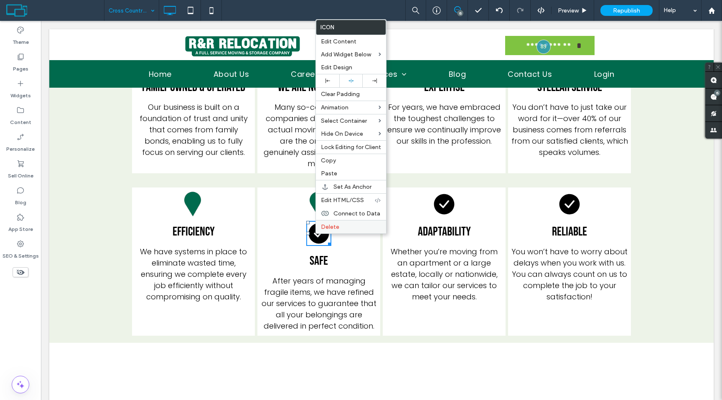
click at [329, 231] on span "Delete" at bounding box center [330, 226] width 18 height 7
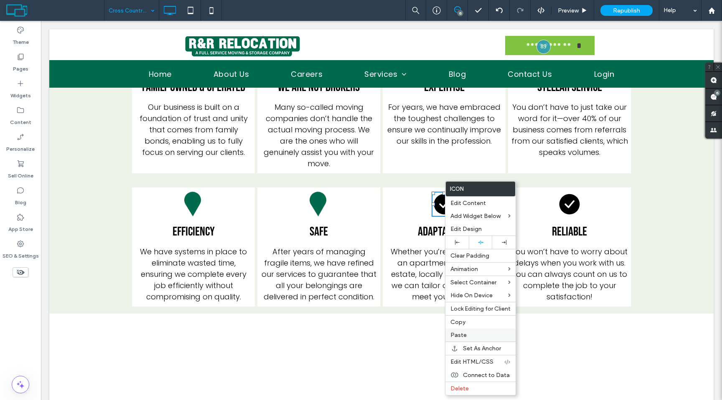
click at [476, 339] on label "Paste" at bounding box center [480, 335] width 60 height 7
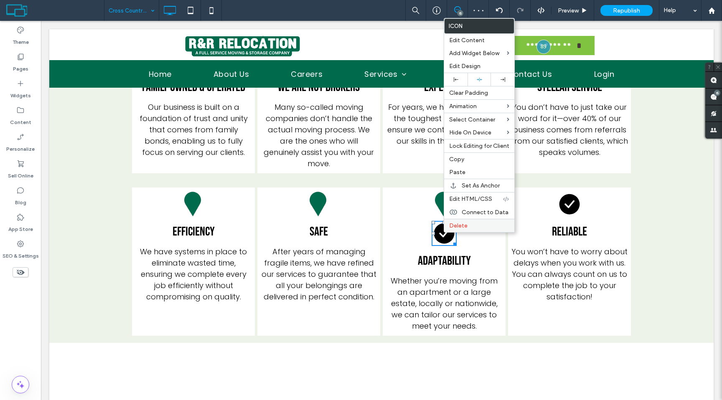
click at [449, 229] on span "Delete" at bounding box center [458, 225] width 18 height 7
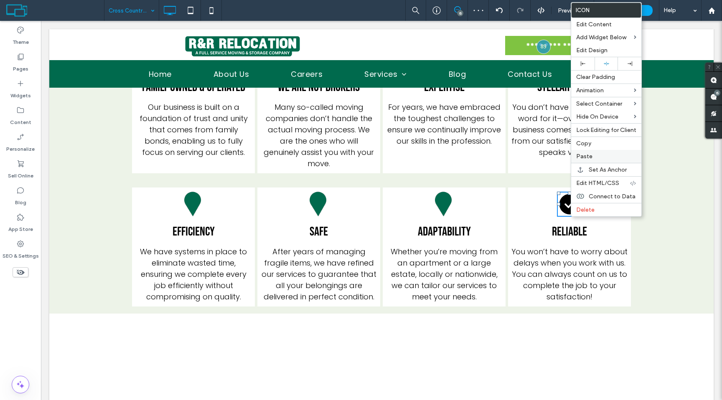
click at [592, 161] on div "Paste" at bounding box center [606, 156] width 70 height 13
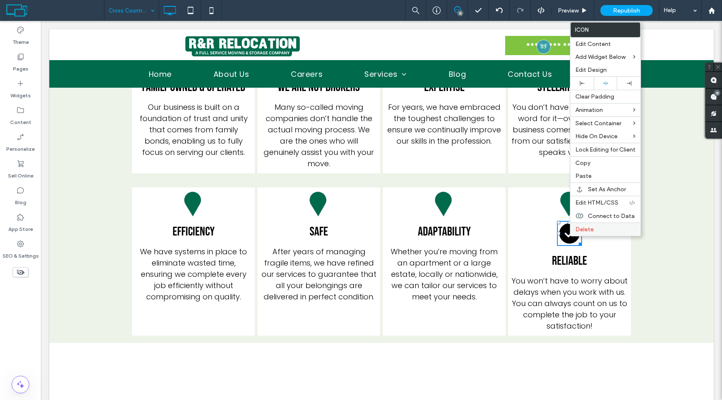
click at [589, 226] on span "Delete" at bounding box center [584, 229] width 18 height 7
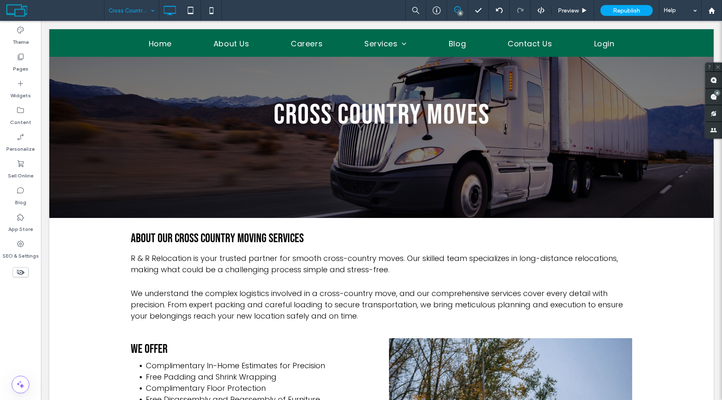
scroll to position [0, 0]
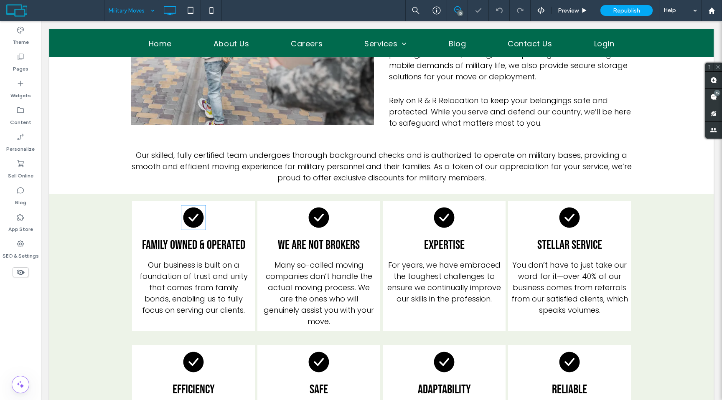
scroll to position [431, 0]
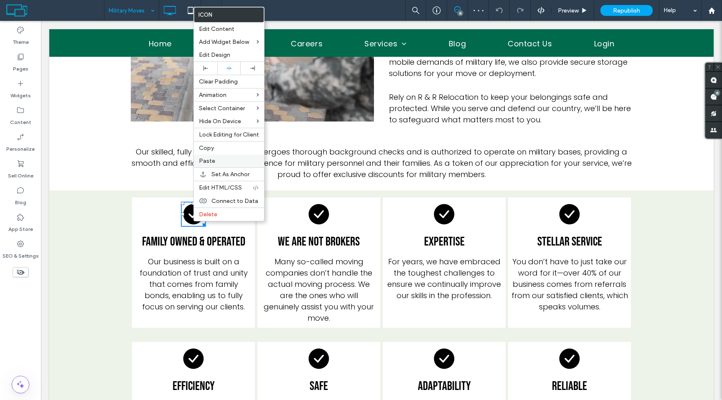
click at [208, 160] on span "Paste" at bounding box center [207, 160] width 16 height 7
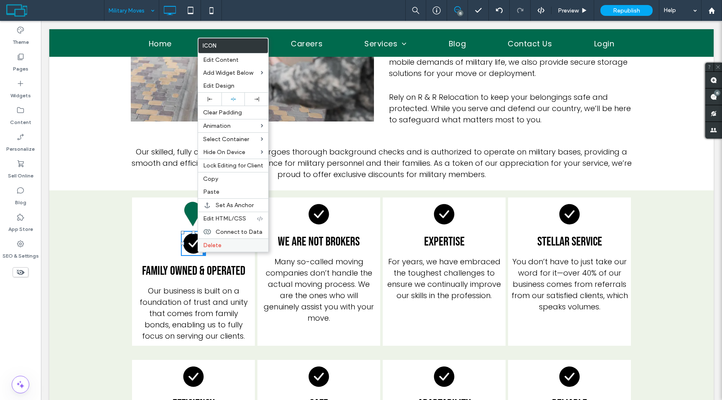
click at [216, 243] on span "Delete" at bounding box center [212, 245] width 18 height 7
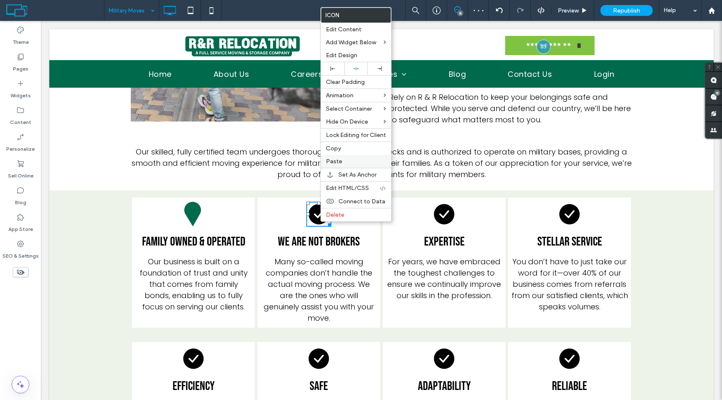
click at [332, 166] on div "Paste" at bounding box center [356, 161] width 70 height 13
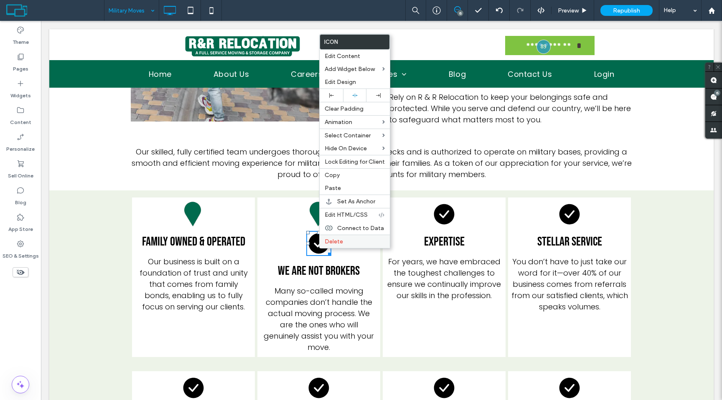
click at [344, 239] on label "Delete" at bounding box center [355, 241] width 60 height 7
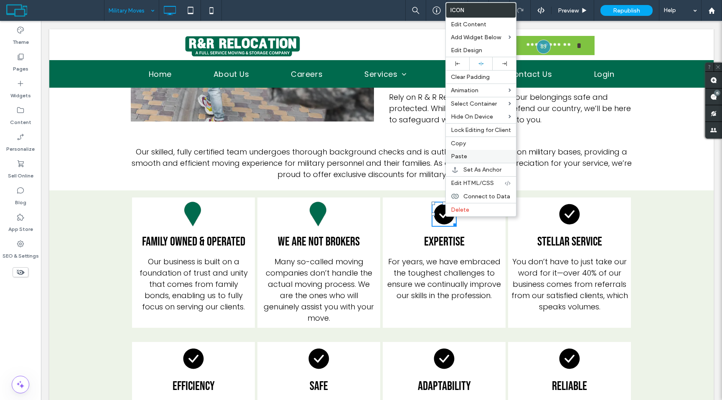
click at [452, 158] on span "Paste" at bounding box center [459, 156] width 16 height 7
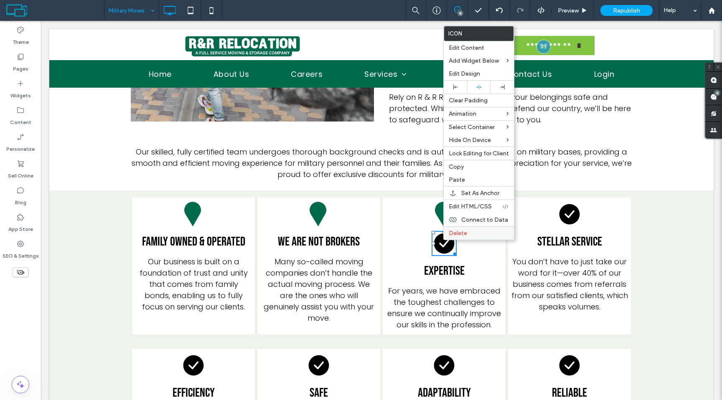
click at [459, 230] on span "Delete" at bounding box center [458, 233] width 18 height 7
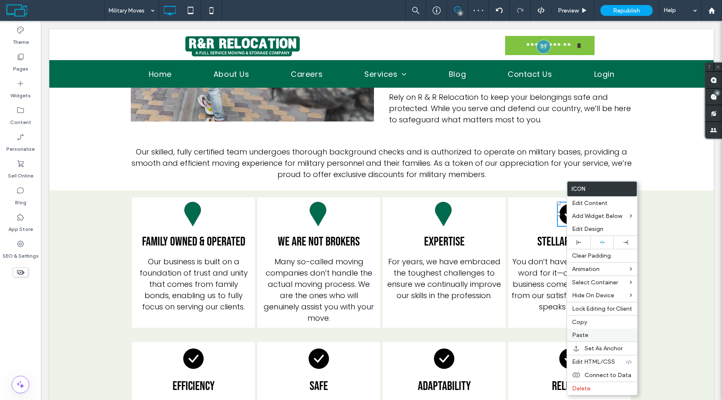
click at [580, 338] on span "Paste" at bounding box center [580, 335] width 16 height 7
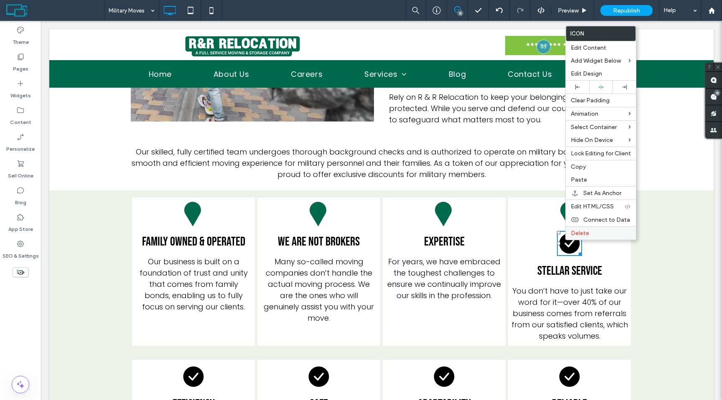
click at [577, 236] on span "Delete" at bounding box center [580, 233] width 18 height 7
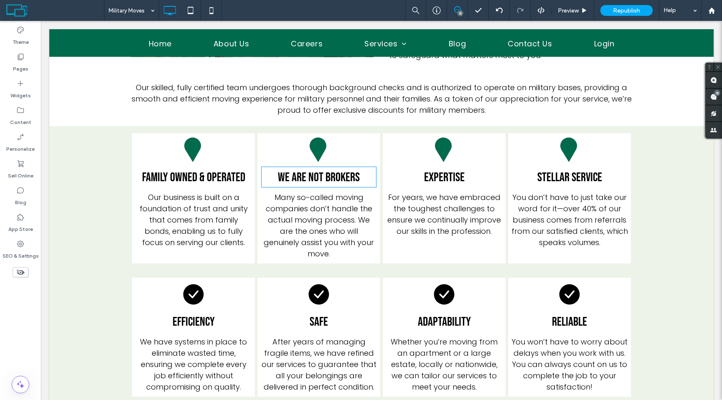
scroll to position [554, 0]
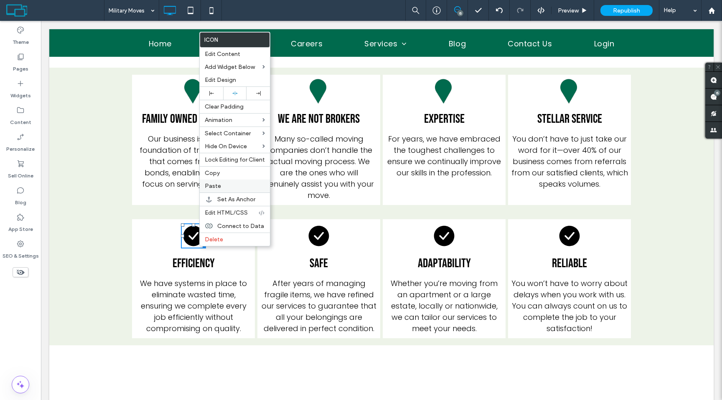
click at [217, 184] on span "Paste" at bounding box center [213, 186] width 16 height 7
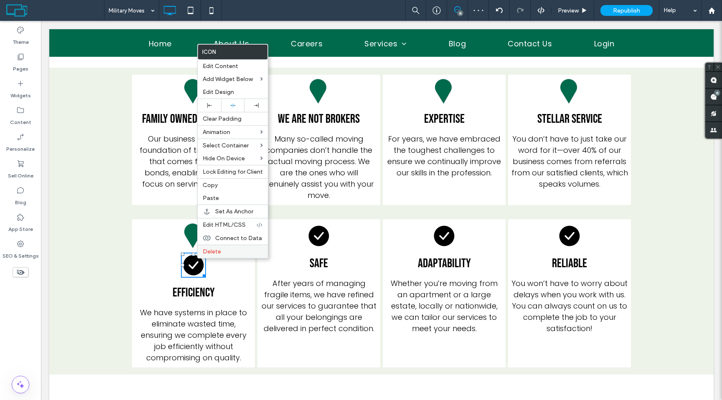
click at [206, 251] on span "Delete" at bounding box center [212, 251] width 18 height 7
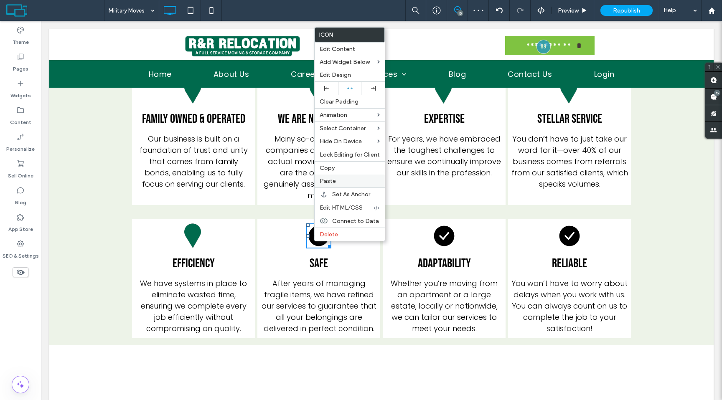
click at [322, 183] on span "Paste" at bounding box center [328, 181] width 16 height 7
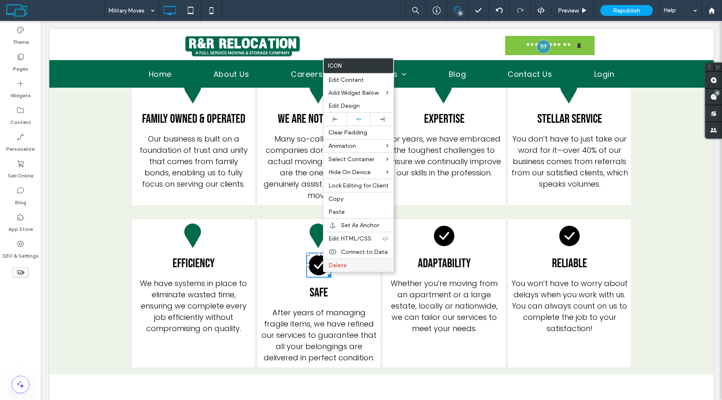
click at [335, 261] on div "Delete" at bounding box center [358, 265] width 70 height 13
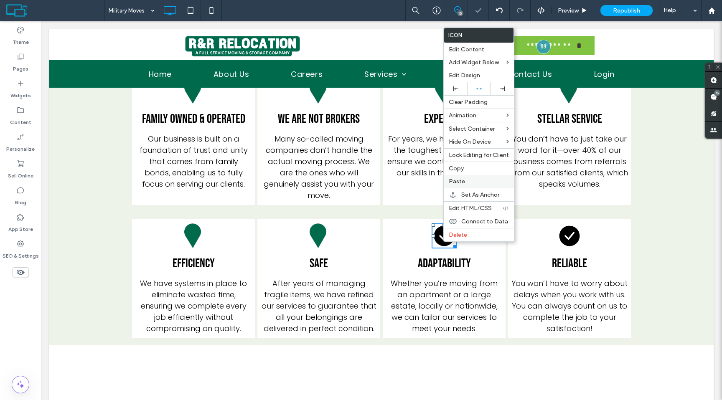
click at [446, 184] on div "Paste" at bounding box center [479, 181] width 70 height 13
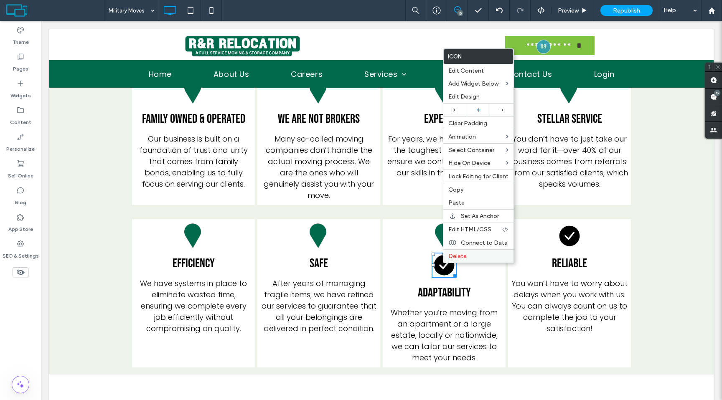
click at [455, 254] on span "Delete" at bounding box center [457, 256] width 18 height 7
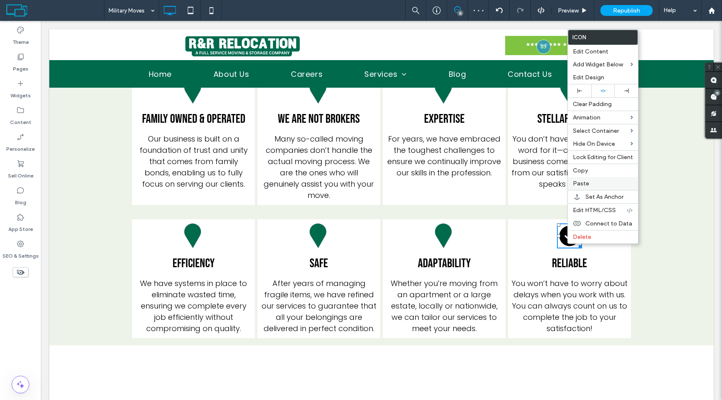
click at [582, 188] on div "Paste" at bounding box center [603, 183] width 70 height 13
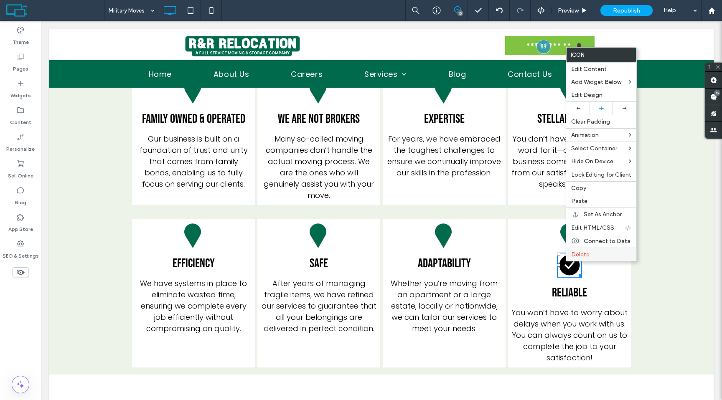
click at [575, 253] on span "Delete" at bounding box center [580, 254] width 18 height 7
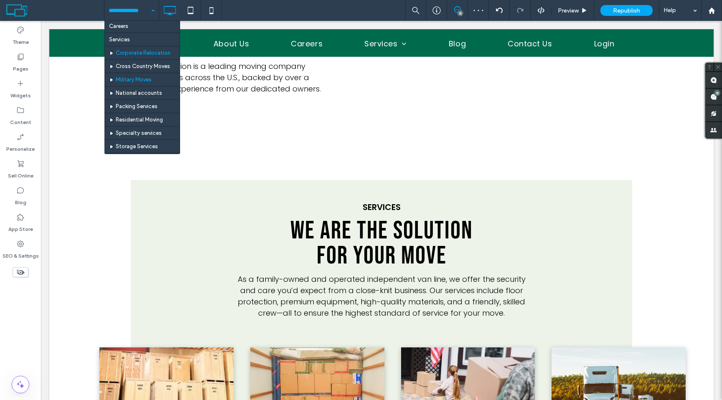
scroll to position [35, 0]
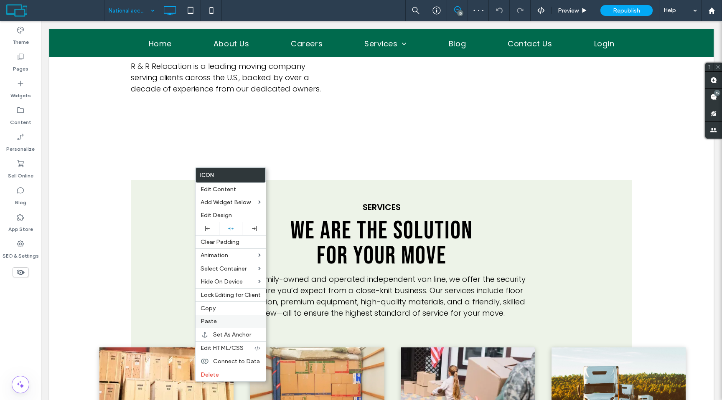
click at [221, 321] on label "Paste" at bounding box center [231, 321] width 60 height 7
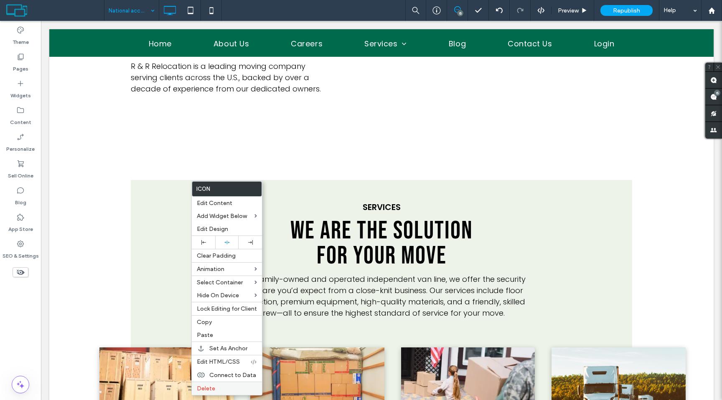
click at [227, 383] on div "Delete" at bounding box center [227, 388] width 70 height 13
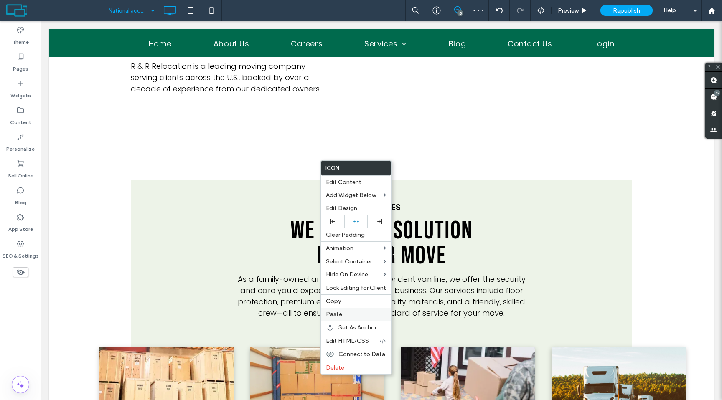
click at [363, 318] on div "Paste" at bounding box center [356, 314] width 70 height 13
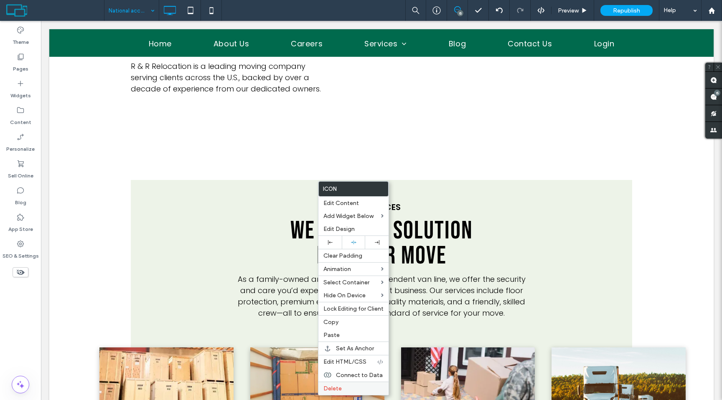
click at [346, 386] on label "Delete" at bounding box center [353, 388] width 60 height 7
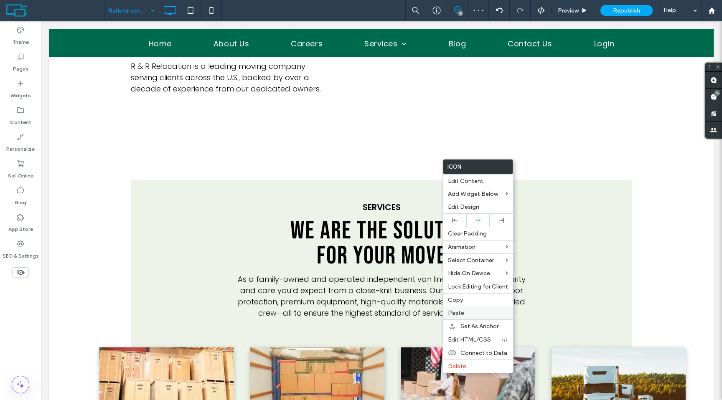
click at [472, 310] on div "Paste" at bounding box center [478, 313] width 70 height 13
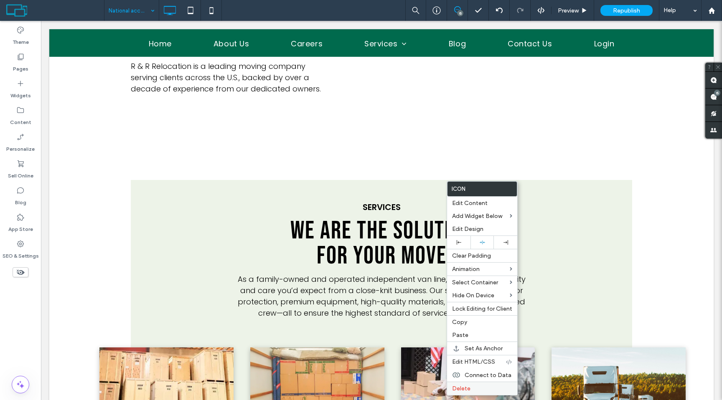
click at [464, 390] on span "Delete" at bounding box center [461, 388] width 18 height 7
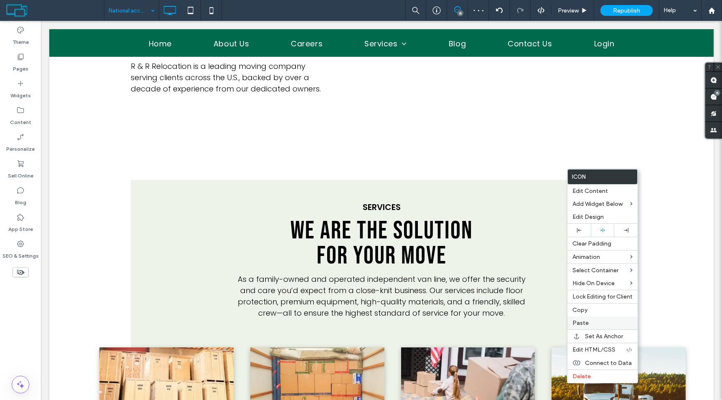
click at [585, 328] on div "Paste" at bounding box center [602, 323] width 70 height 13
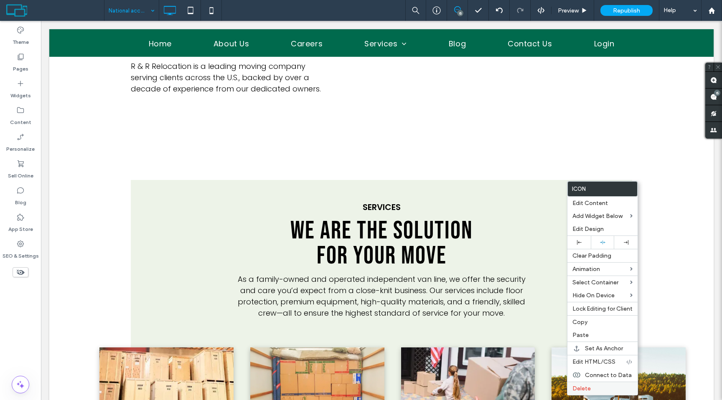
click at [587, 388] on span "Delete" at bounding box center [581, 388] width 18 height 7
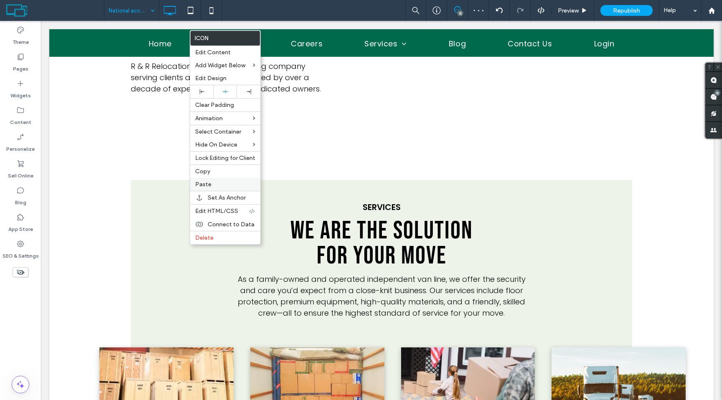
click at [209, 186] on span "Paste" at bounding box center [203, 184] width 16 height 7
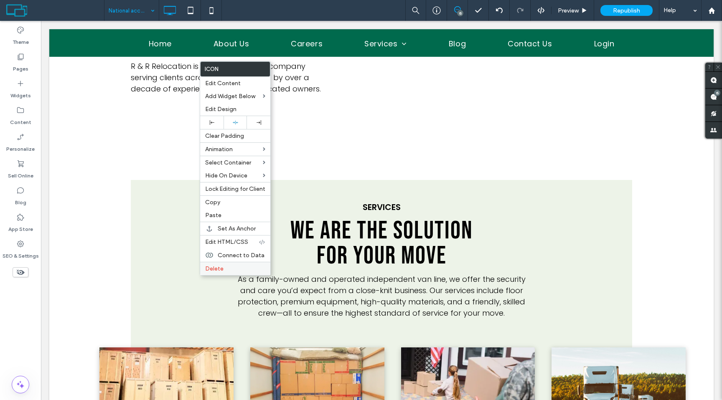
click at [228, 265] on div "Delete" at bounding box center [235, 268] width 70 height 13
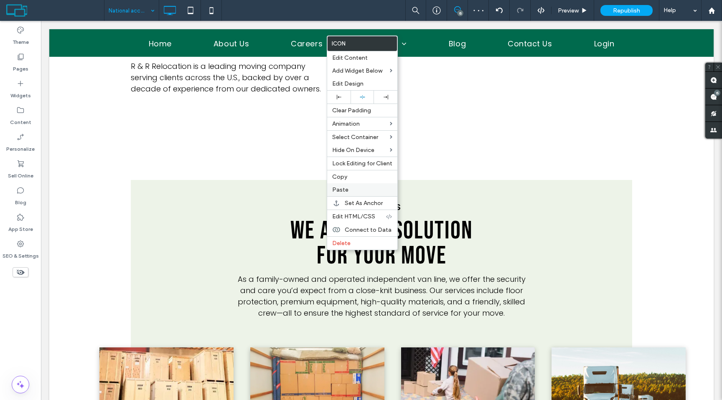
click at [338, 188] on span "Paste" at bounding box center [340, 189] width 16 height 7
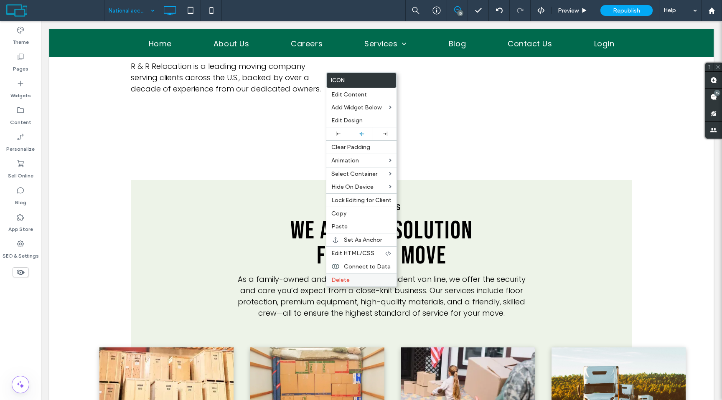
click at [344, 283] on span "Delete" at bounding box center [340, 280] width 18 height 7
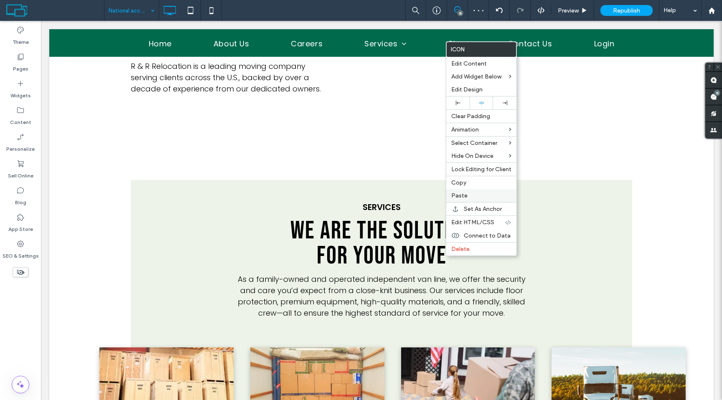
click at [461, 198] on span "Paste" at bounding box center [459, 195] width 16 height 7
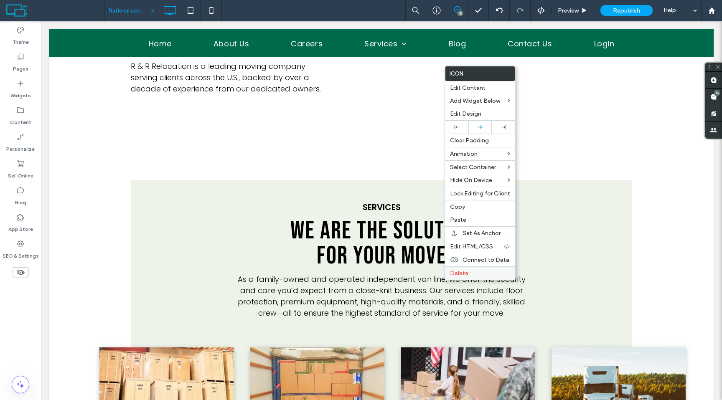
click at [456, 275] on span "Delete" at bounding box center [459, 273] width 18 height 7
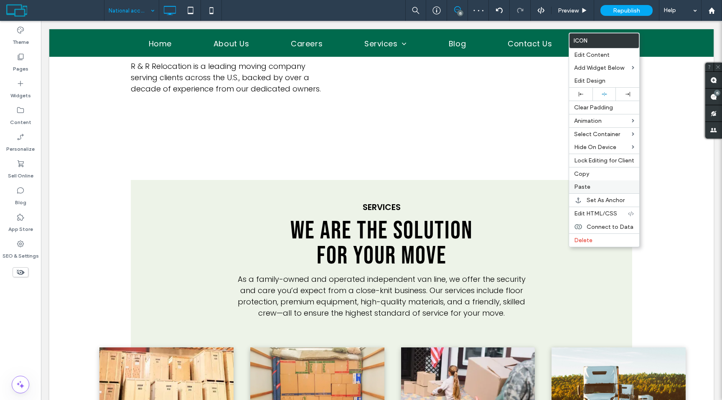
click at [578, 191] on div "Paste" at bounding box center [604, 186] width 70 height 13
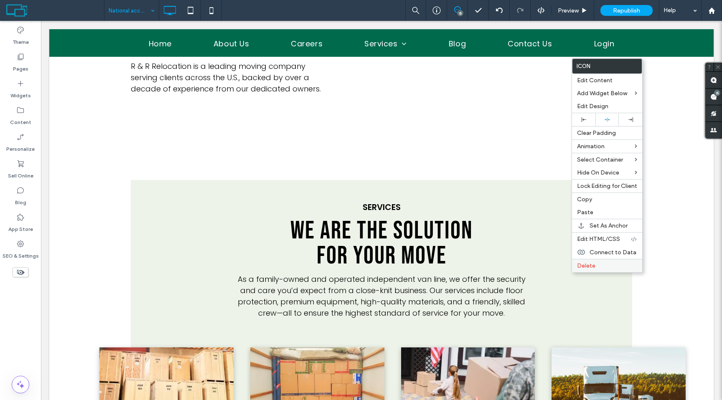
click at [583, 267] on span "Delete" at bounding box center [586, 265] width 18 height 7
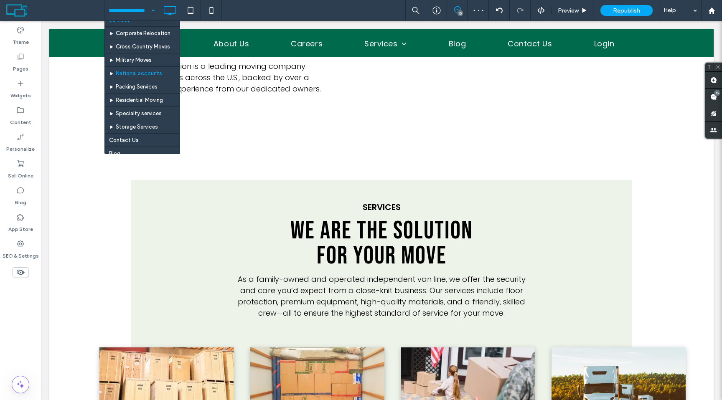
scroll to position [48, 0]
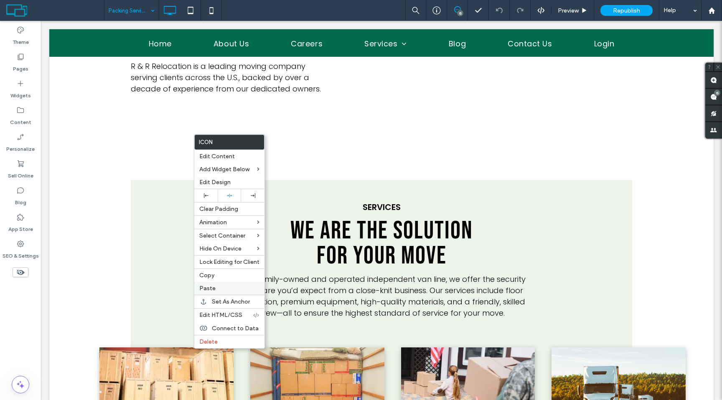
click at [219, 287] on label "Paste" at bounding box center [229, 288] width 60 height 7
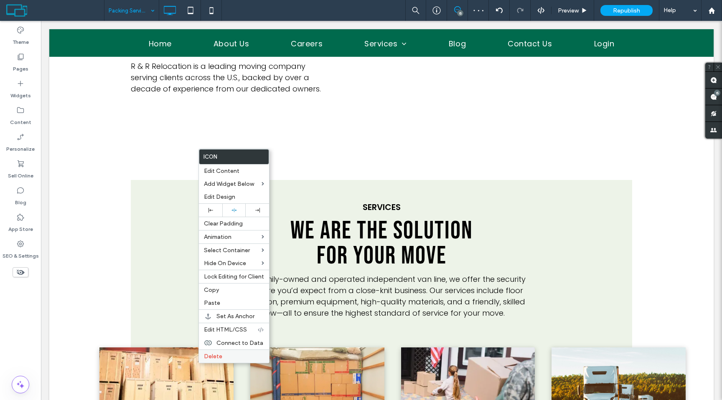
click at [226, 353] on label "Delete" at bounding box center [234, 356] width 60 height 7
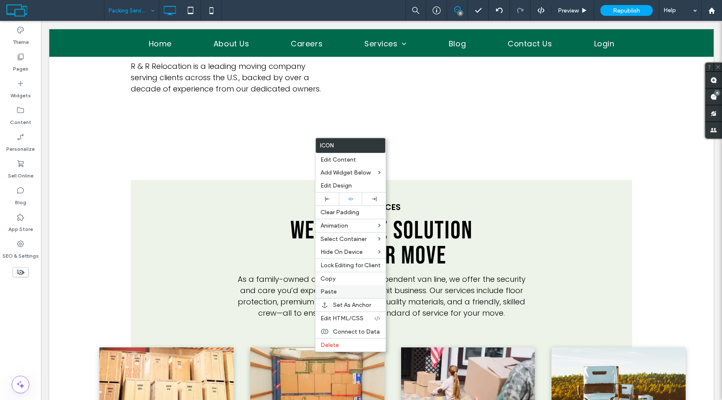
click at [350, 293] on label "Paste" at bounding box center [350, 291] width 60 height 7
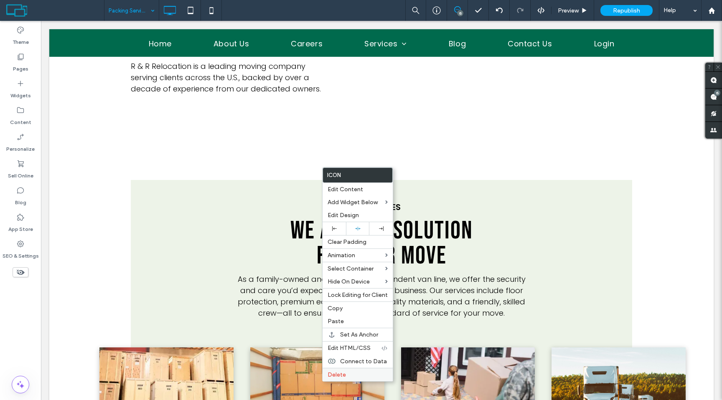
click at [355, 371] on label "Delete" at bounding box center [358, 374] width 60 height 7
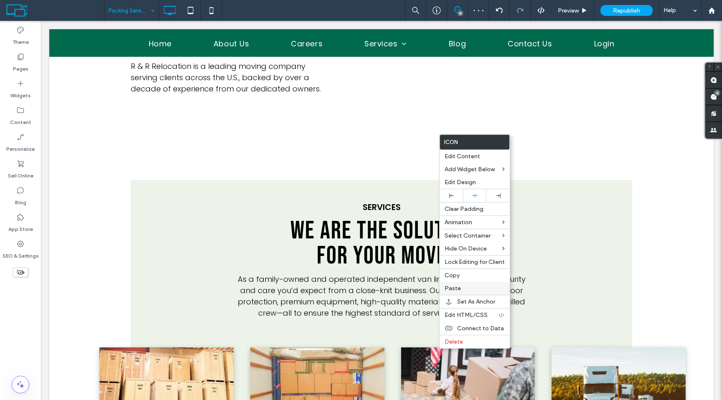
click at [477, 292] on div "Paste" at bounding box center [474, 288] width 70 height 13
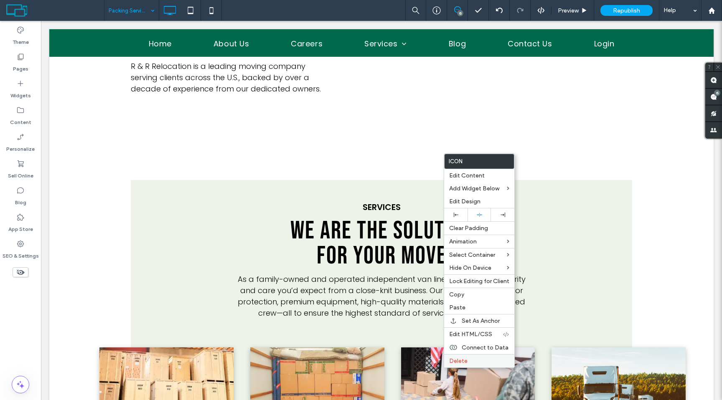
click at [470, 361] on label "Delete" at bounding box center [479, 361] width 60 height 7
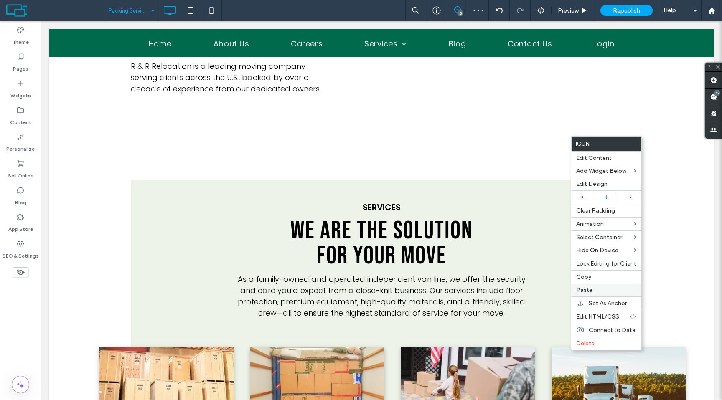
click at [589, 295] on div "Paste" at bounding box center [606, 290] width 70 height 13
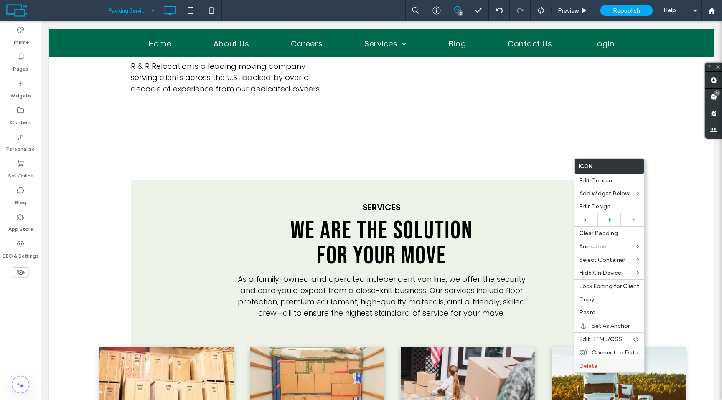
click at [596, 365] on span "Delete" at bounding box center [588, 366] width 18 height 7
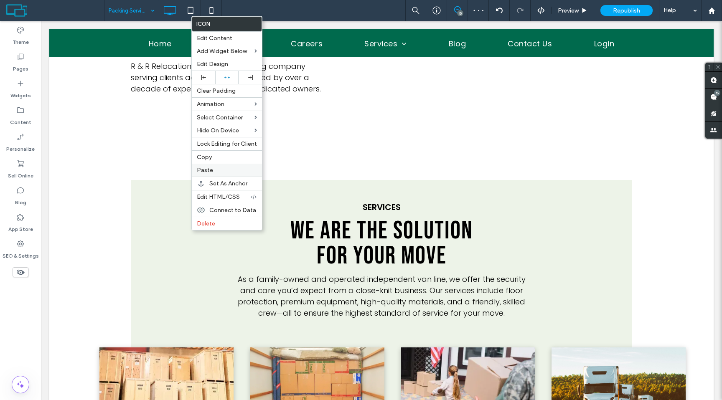
click at [197, 172] on span "Paste" at bounding box center [205, 170] width 16 height 7
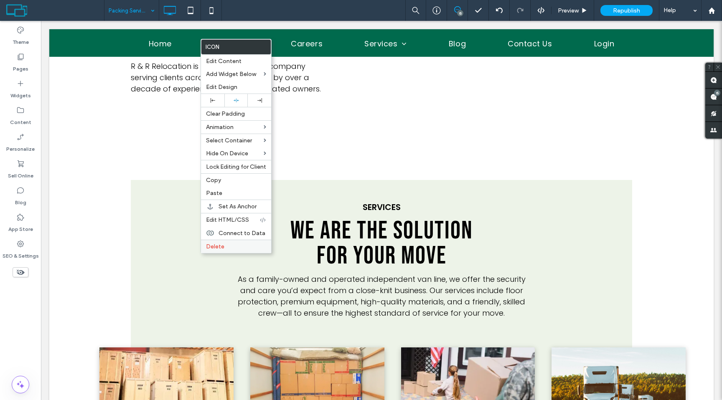
click at [217, 244] on span "Delete" at bounding box center [215, 246] width 18 height 7
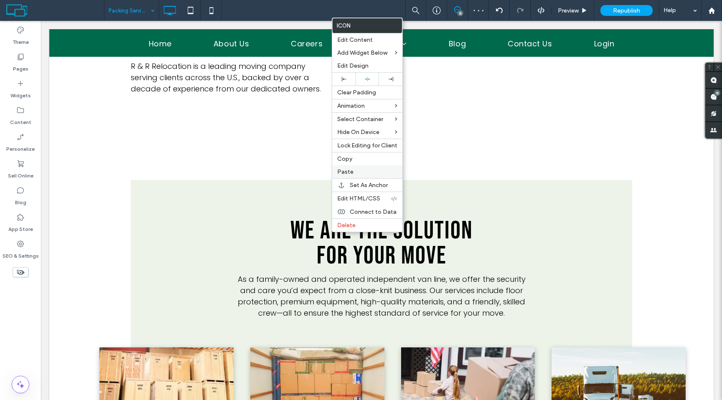
click at [353, 174] on label "Paste" at bounding box center [367, 171] width 60 height 7
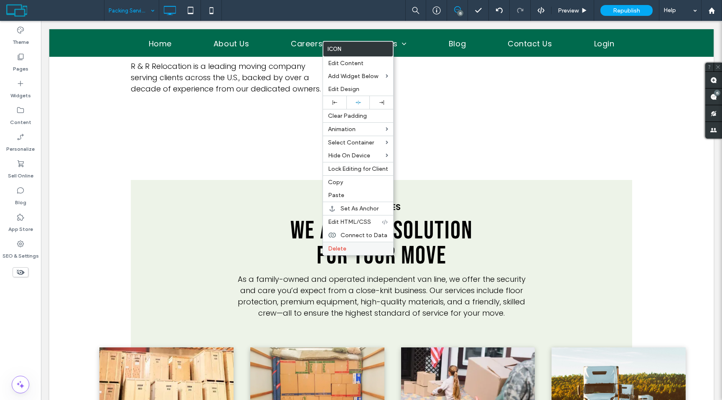
click at [331, 252] on span "Delete" at bounding box center [337, 248] width 18 height 7
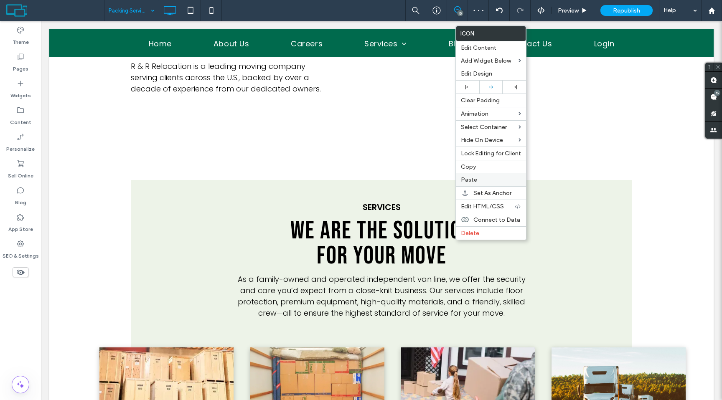
click at [476, 185] on div "Paste" at bounding box center [491, 179] width 70 height 13
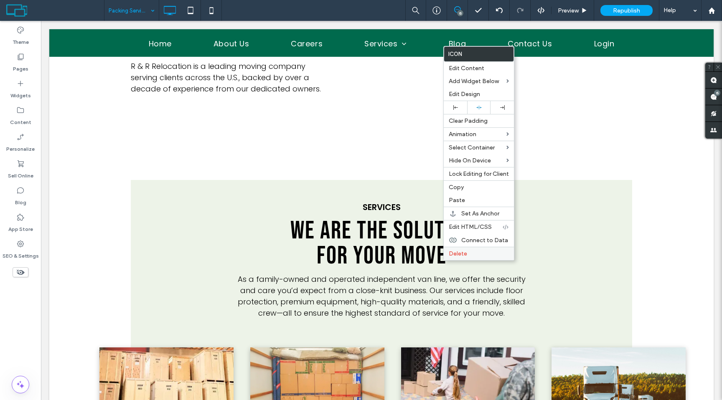
click at [453, 253] on span "Delete" at bounding box center [458, 253] width 18 height 7
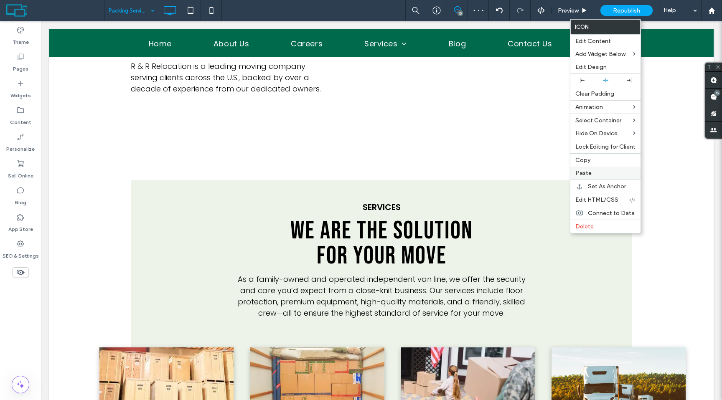
click at [584, 174] on span "Paste" at bounding box center [583, 173] width 16 height 7
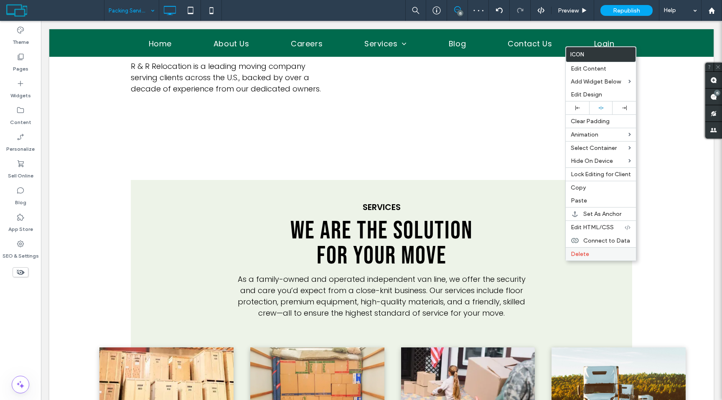
click at [585, 251] on span "Delete" at bounding box center [580, 254] width 18 height 7
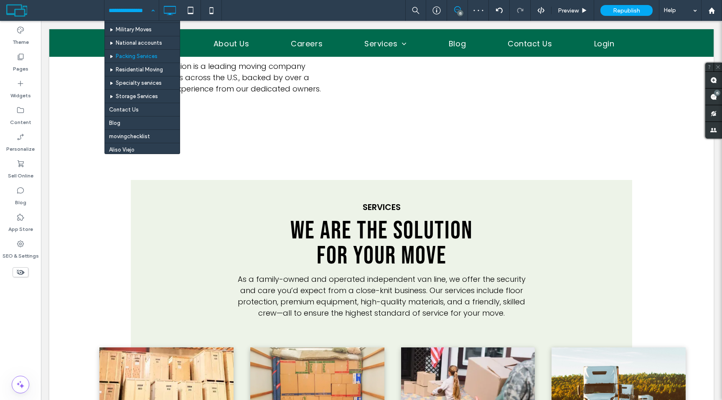
scroll to position [82, 0]
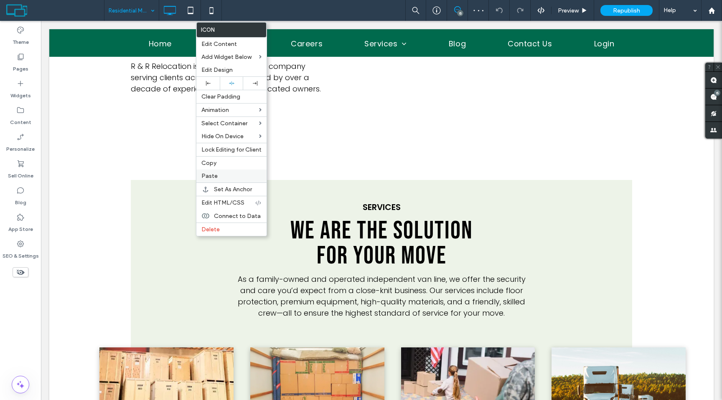
click at [220, 178] on label "Paste" at bounding box center [231, 176] width 60 height 7
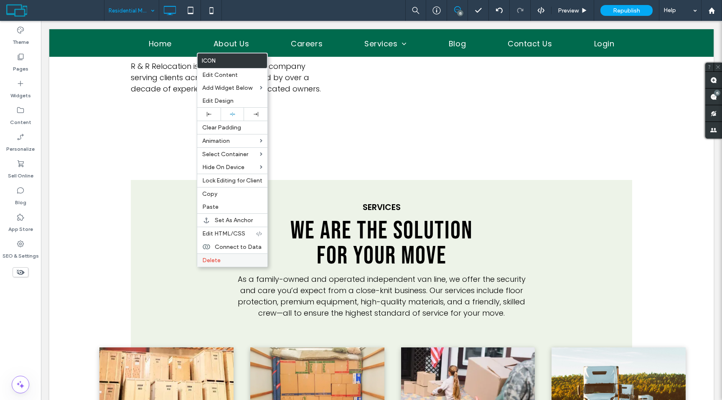
click at [210, 265] on div "Delete" at bounding box center [232, 260] width 70 height 13
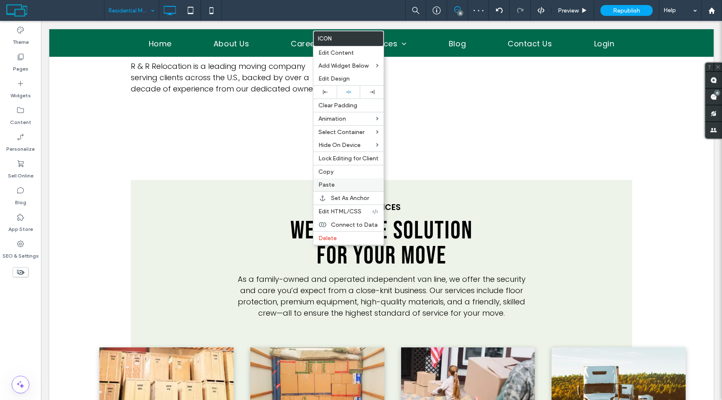
click at [319, 186] on span "Paste" at bounding box center [326, 184] width 16 height 7
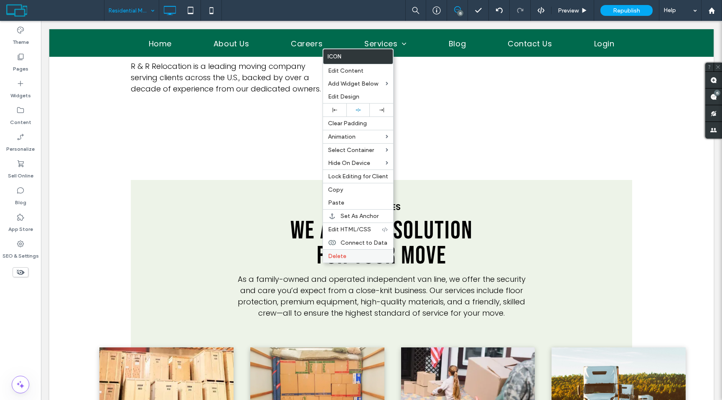
click at [341, 256] on span "Delete" at bounding box center [337, 256] width 18 height 7
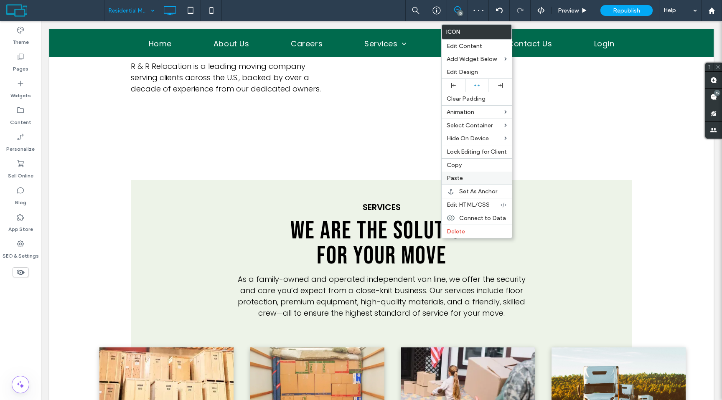
click at [457, 180] on span "Paste" at bounding box center [455, 178] width 16 height 7
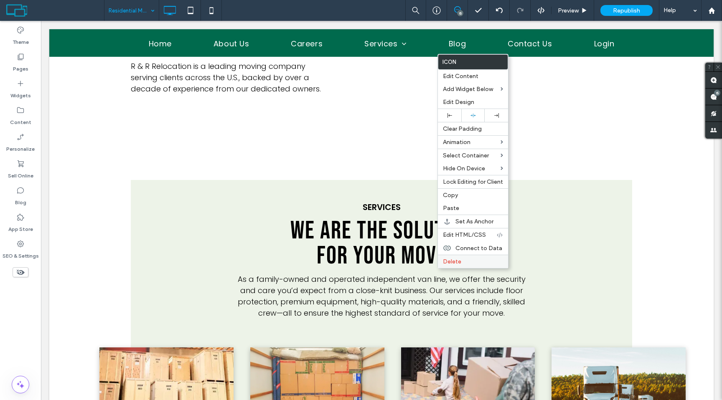
click at [454, 266] on div "Delete" at bounding box center [473, 261] width 70 height 13
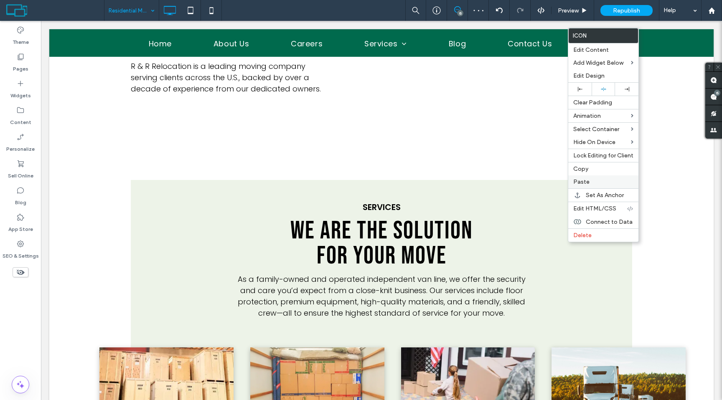
click at [583, 180] on span "Paste" at bounding box center [581, 181] width 16 height 7
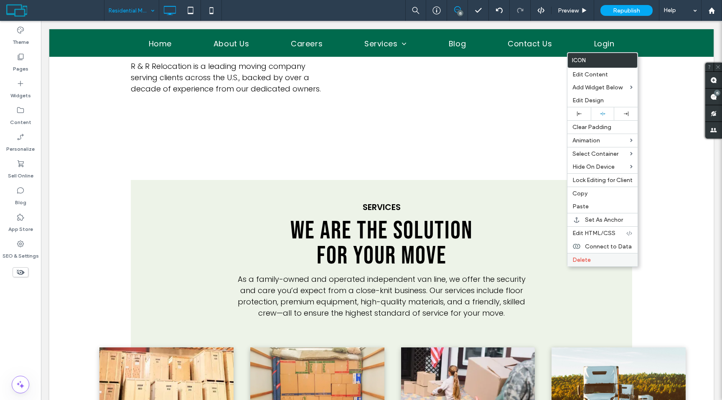
click at [574, 260] on span "Delete" at bounding box center [581, 259] width 18 height 7
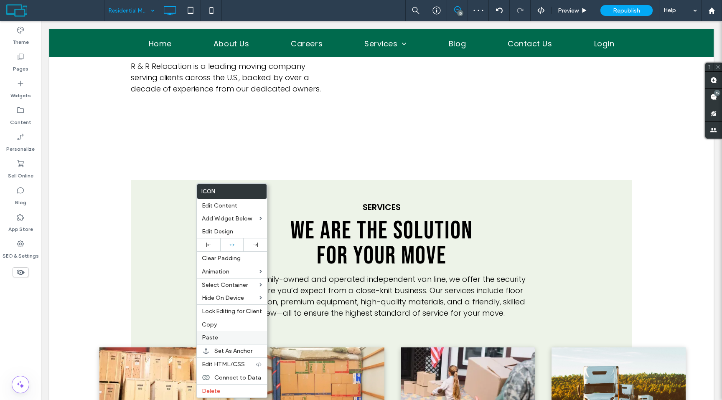
click at [218, 336] on label "Paste" at bounding box center [232, 337] width 60 height 7
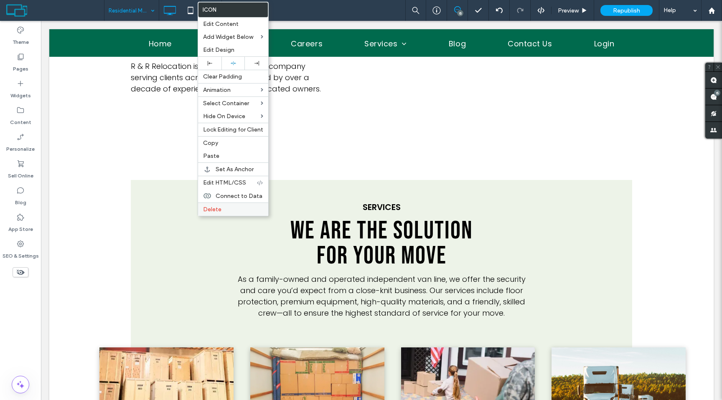
click at [206, 206] on div "Delete" at bounding box center [233, 209] width 70 height 13
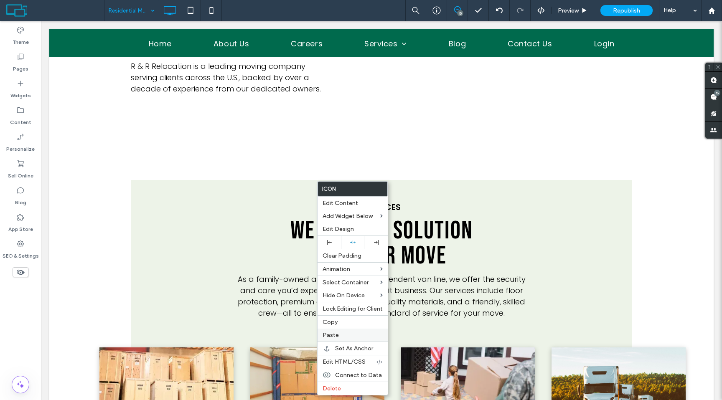
click at [347, 332] on label "Paste" at bounding box center [352, 335] width 60 height 7
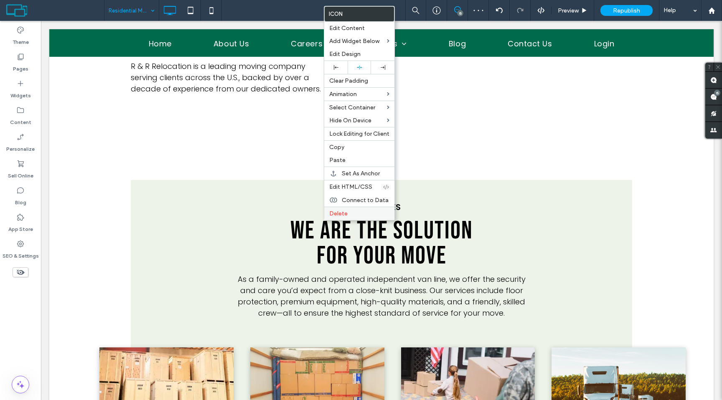
click at [336, 213] on span "Delete" at bounding box center [338, 213] width 18 height 7
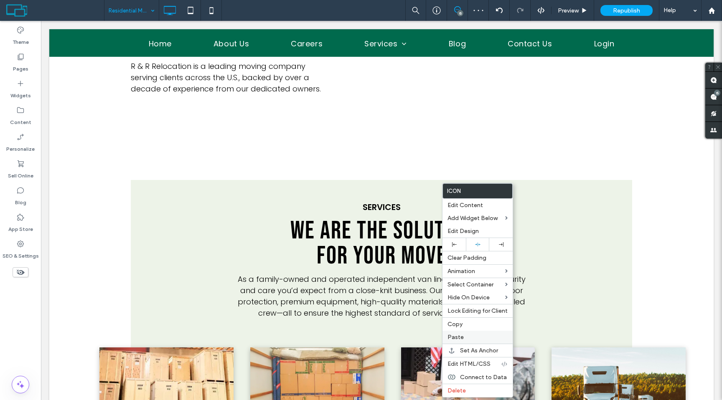
click at [454, 335] on span "Paste" at bounding box center [455, 337] width 16 height 7
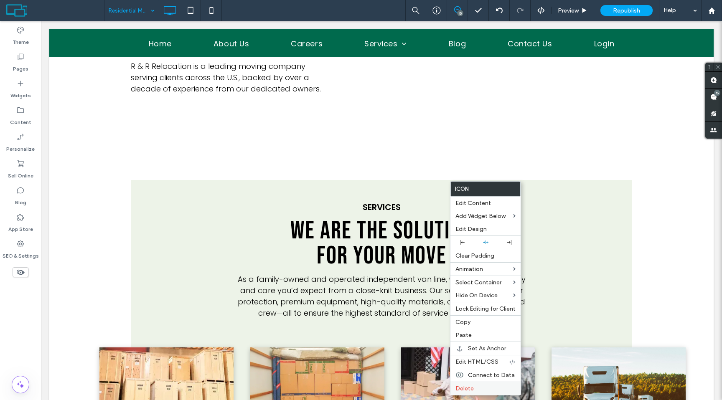
click at [471, 388] on span "Delete" at bounding box center [464, 388] width 18 height 7
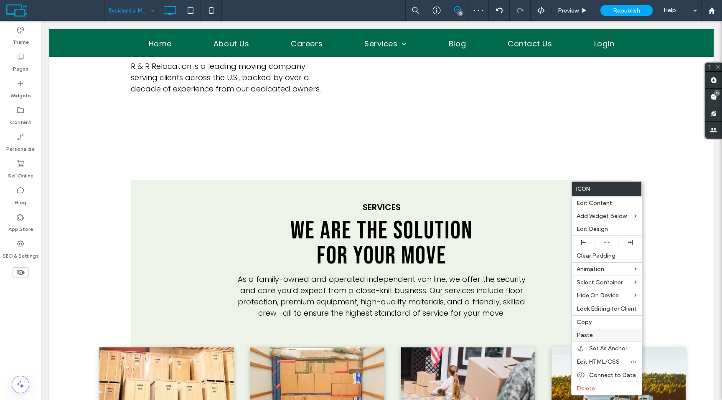
click at [583, 337] on span "Paste" at bounding box center [584, 335] width 16 height 7
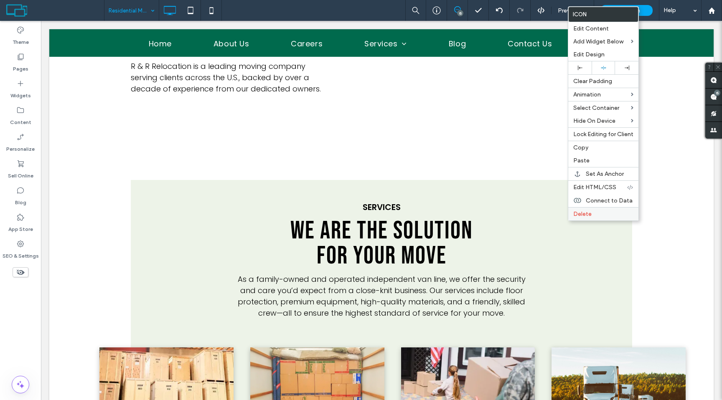
click at [574, 213] on span "Delete" at bounding box center [582, 214] width 18 height 7
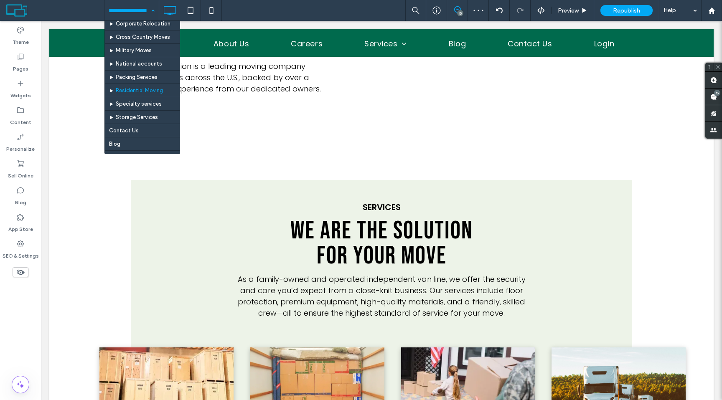
scroll to position [99, 0]
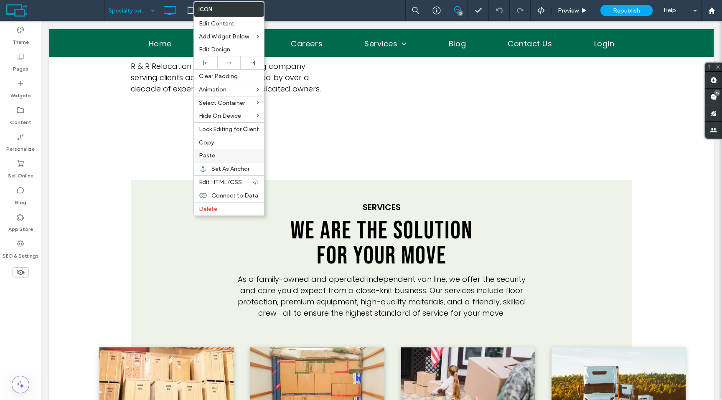
click at [219, 159] on label "Paste" at bounding box center [229, 155] width 60 height 7
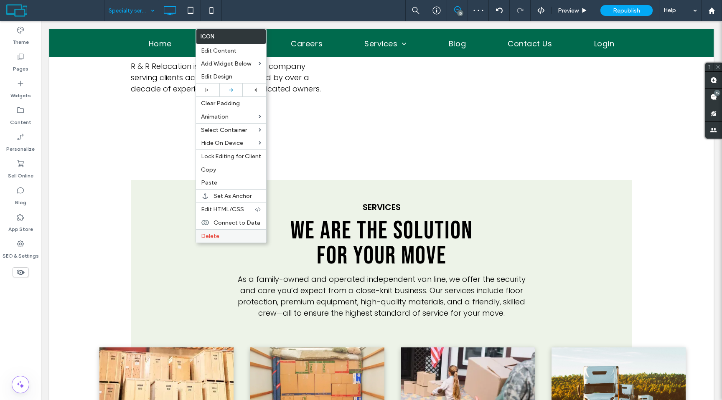
click at [207, 236] on span "Delete" at bounding box center [210, 236] width 18 height 7
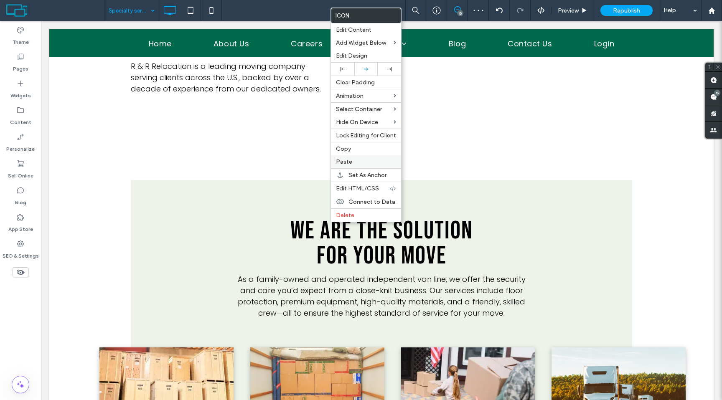
click at [355, 164] on label "Paste" at bounding box center [366, 161] width 60 height 7
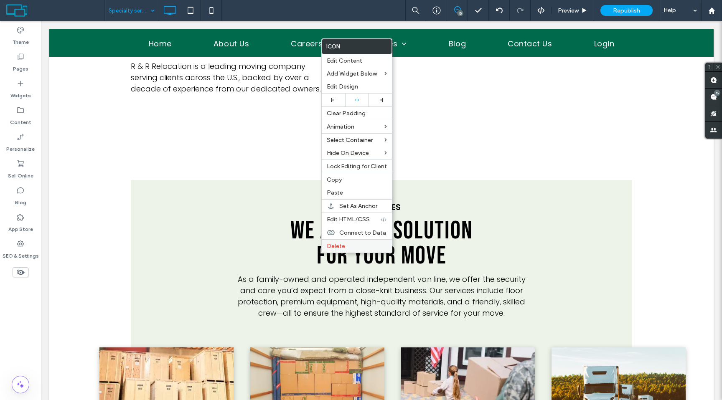
click at [341, 246] on span "Delete" at bounding box center [336, 246] width 18 height 7
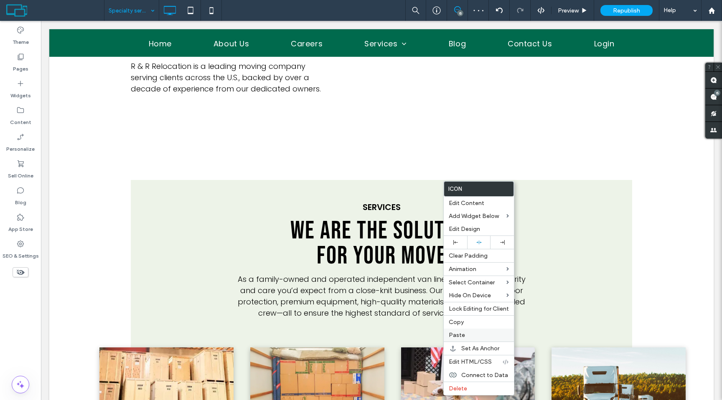
click at [457, 332] on span "Paste" at bounding box center [457, 335] width 16 height 7
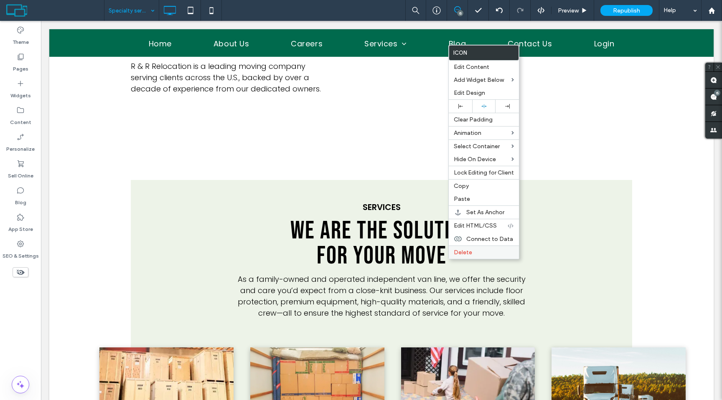
click at [460, 253] on span "Delete" at bounding box center [463, 252] width 18 height 7
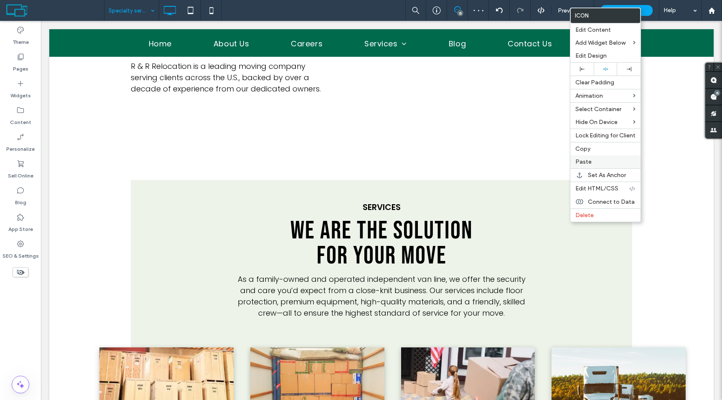
click at [587, 165] on span "Paste" at bounding box center [583, 161] width 16 height 7
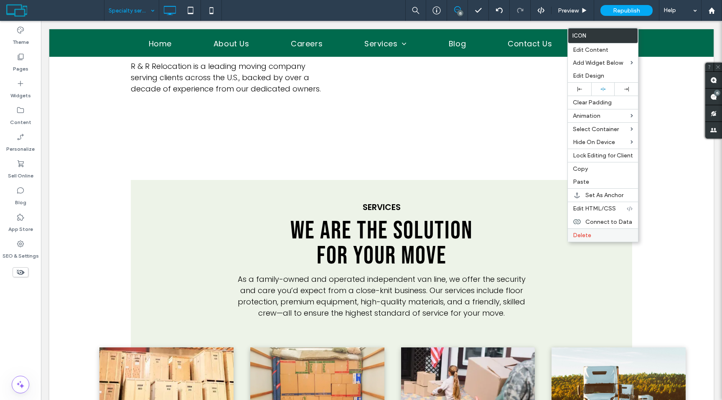
click at [578, 229] on div "Delete" at bounding box center [603, 235] width 70 height 13
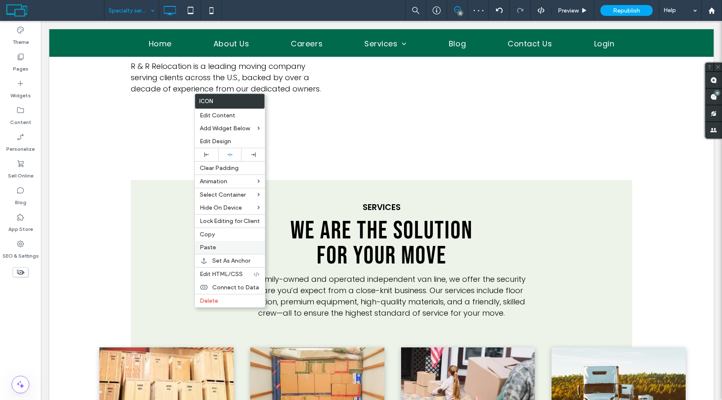
click at [217, 244] on div "Paste" at bounding box center [230, 247] width 70 height 13
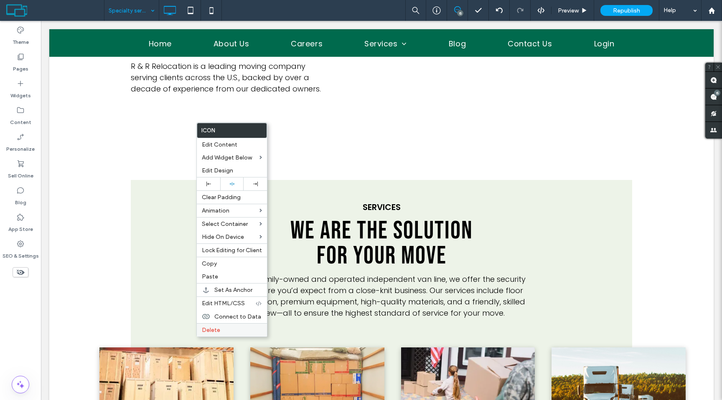
click at [222, 331] on label "Delete" at bounding box center [232, 330] width 60 height 7
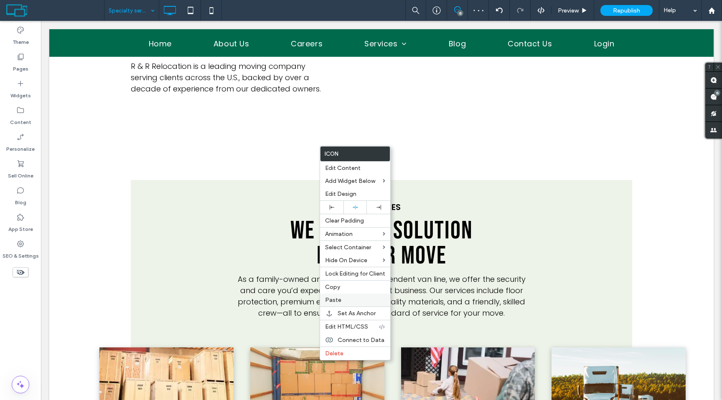
click at [338, 305] on div "Paste" at bounding box center [355, 300] width 70 height 13
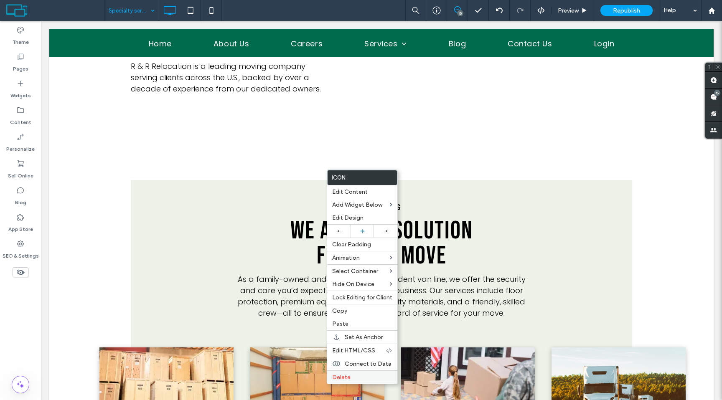
click at [370, 381] on div "Delete" at bounding box center [362, 377] width 70 height 13
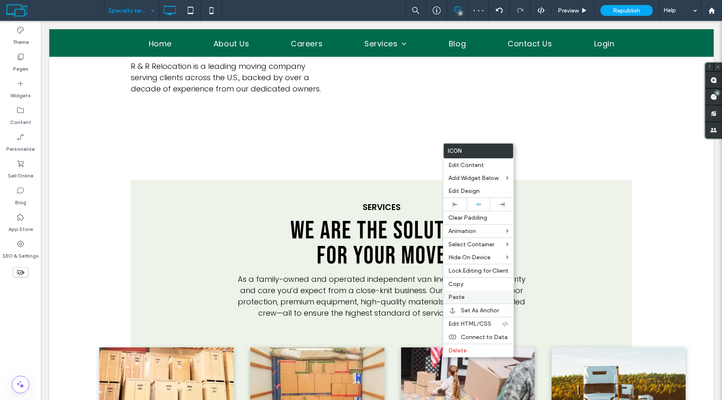
click at [450, 295] on span "Paste" at bounding box center [456, 297] width 16 height 7
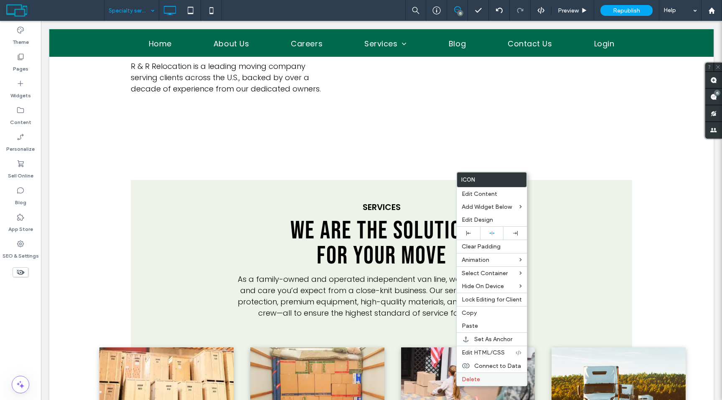
click at [473, 378] on span "Delete" at bounding box center [471, 379] width 18 height 7
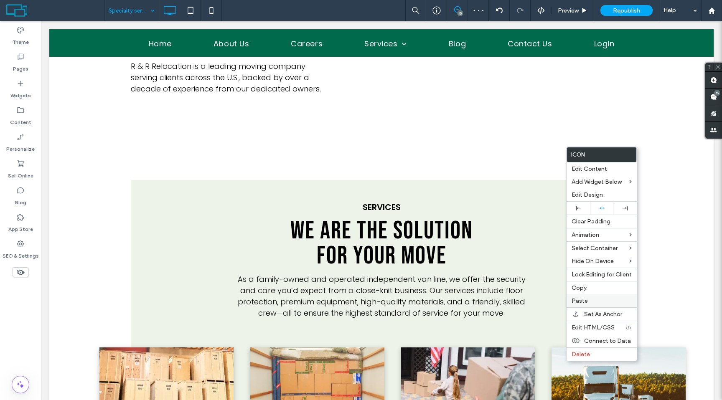
click at [579, 303] on span "Paste" at bounding box center [579, 300] width 16 height 7
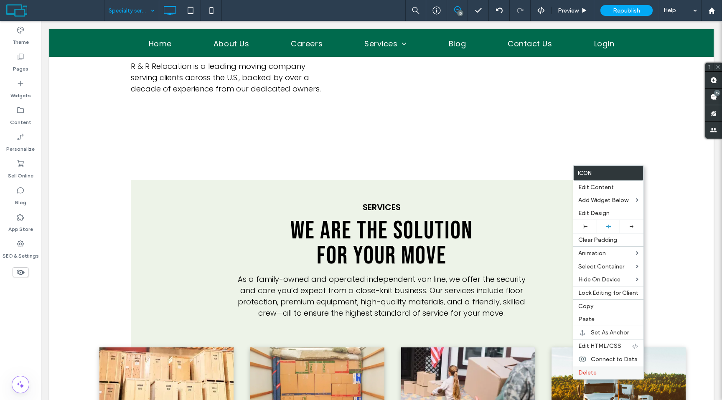
click at [589, 369] on span "Delete" at bounding box center [587, 372] width 18 height 7
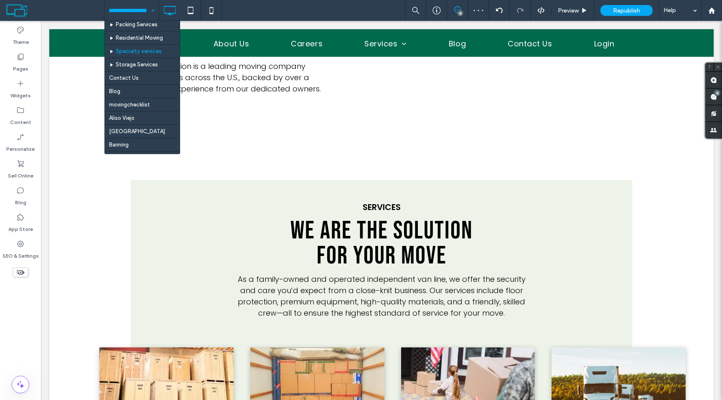
scroll to position [118, 0]
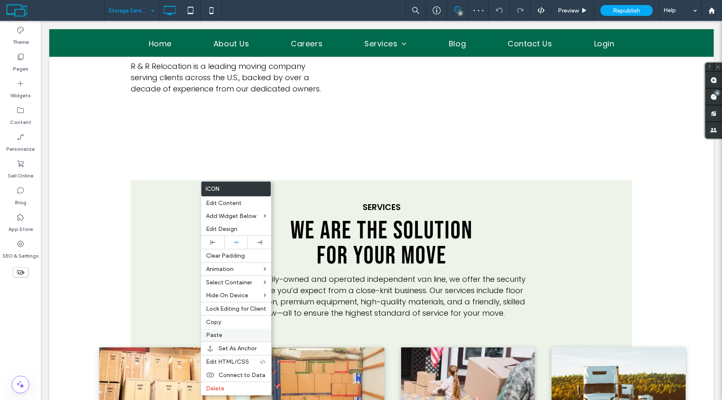
click at [216, 333] on span "Paste" at bounding box center [214, 335] width 16 height 7
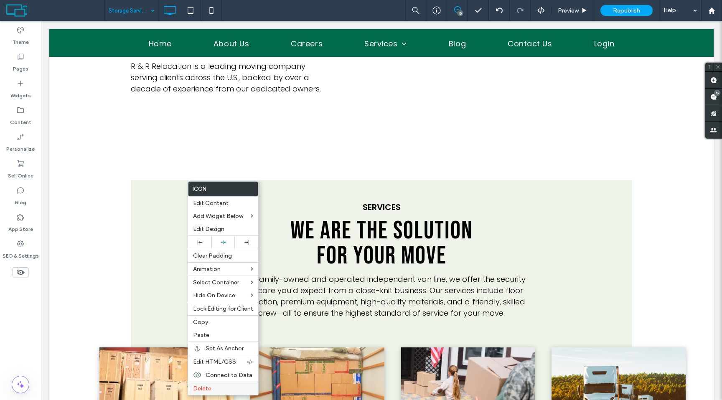
click at [206, 385] on div "Delete" at bounding box center [223, 388] width 70 height 13
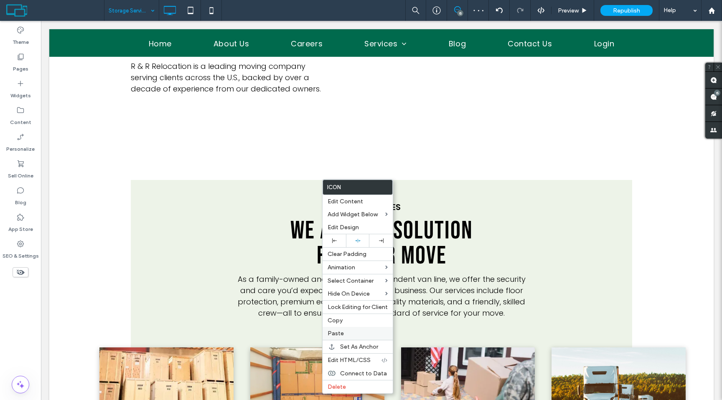
click at [346, 332] on label "Paste" at bounding box center [358, 333] width 60 height 7
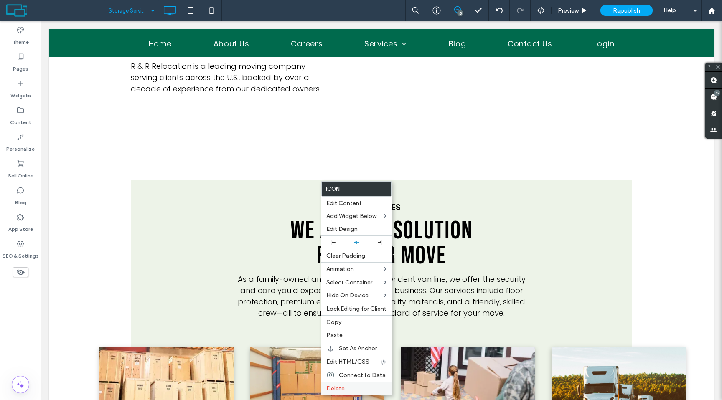
click at [341, 390] on span "Delete" at bounding box center [335, 388] width 18 height 7
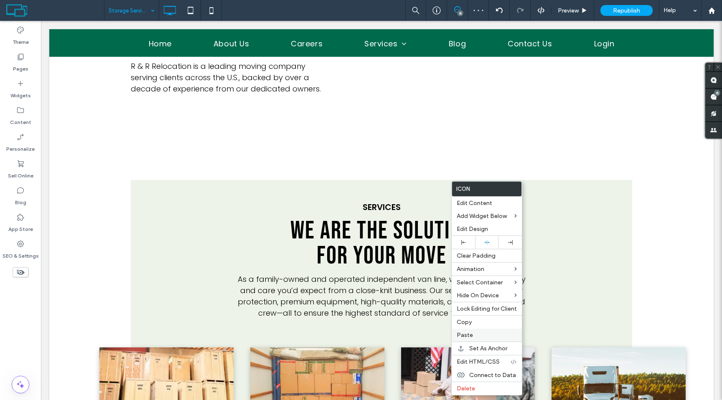
click at [471, 335] on span "Paste" at bounding box center [465, 335] width 16 height 7
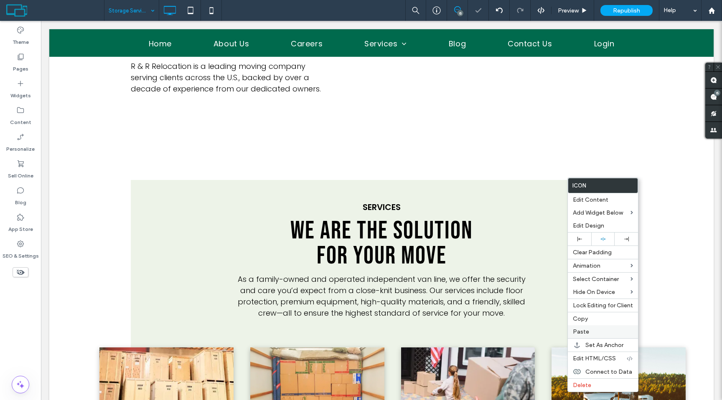
click at [571, 328] on div "Paste" at bounding box center [603, 331] width 70 height 13
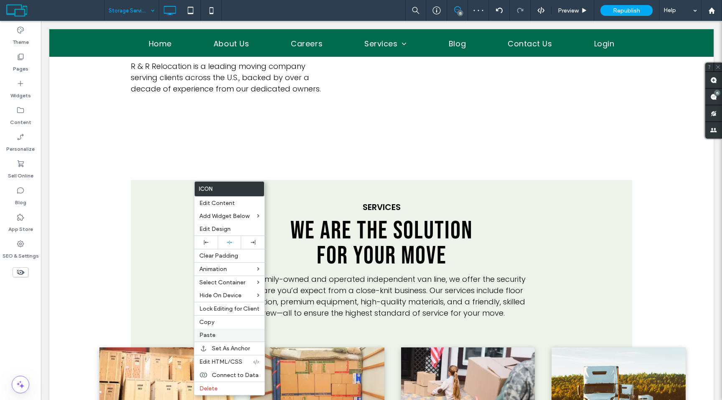
click at [219, 339] on div "Paste" at bounding box center [229, 335] width 70 height 13
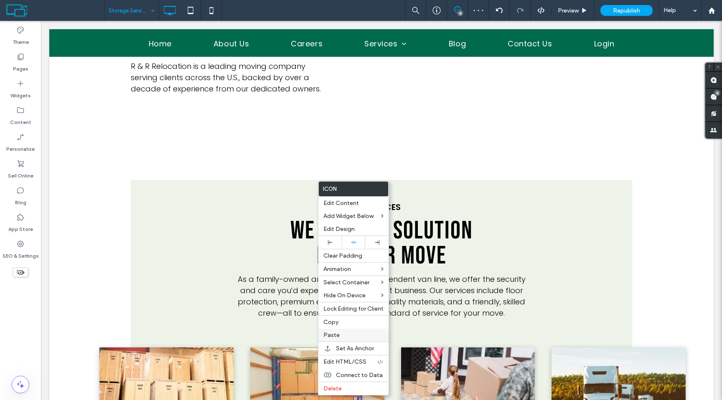
click at [357, 333] on label "Paste" at bounding box center [353, 335] width 60 height 7
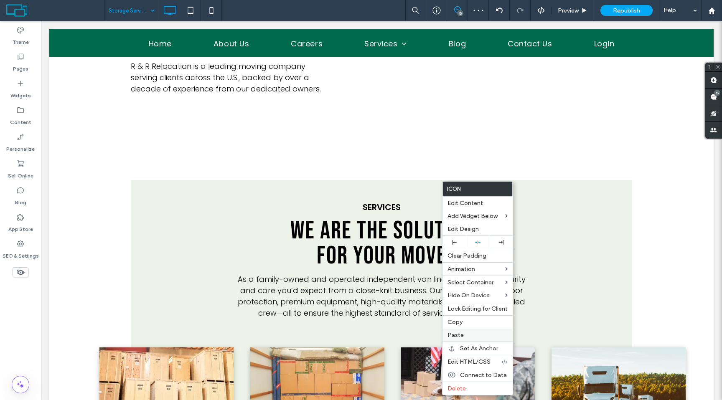
click at [460, 332] on div "Paste" at bounding box center [477, 335] width 70 height 13
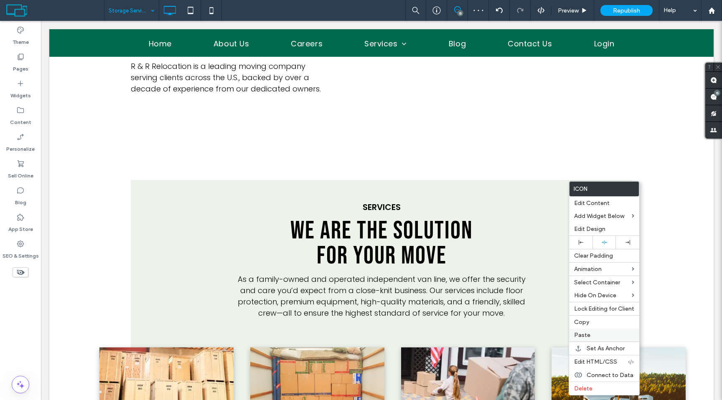
click at [580, 334] on span "Paste" at bounding box center [582, 335] width 16 height 7
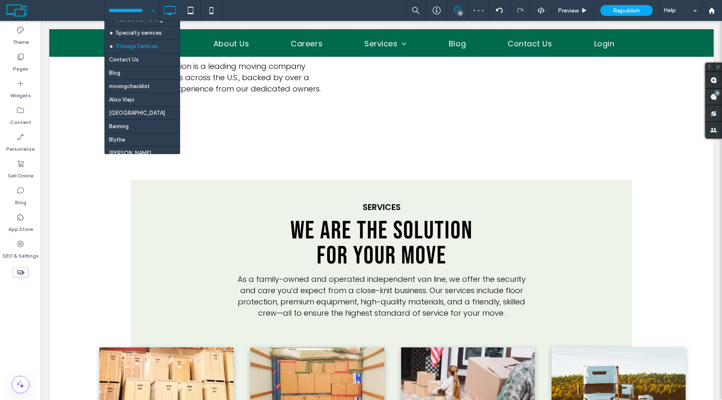
scroll to position [114, 0]
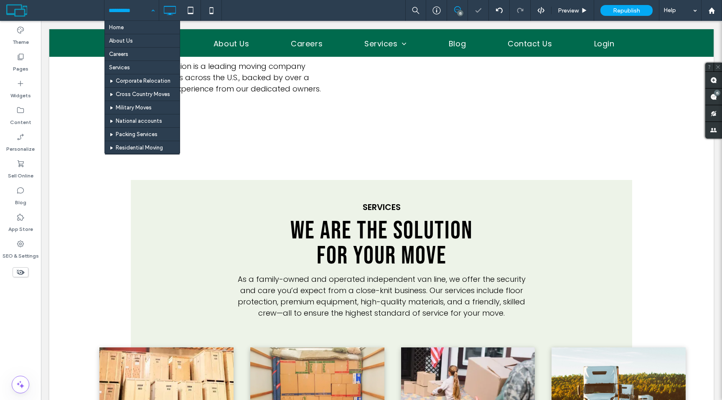
click at [132, 14] on input at bounding box center [130, 10] width 42 height 21
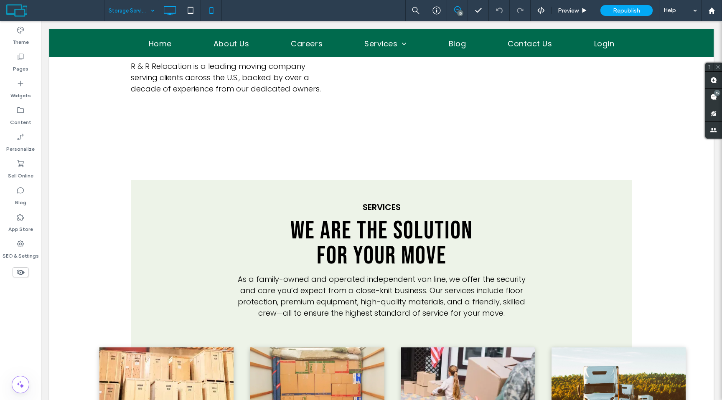
click at [210, 17] on icon at bounding box center [211, 10] width 17 height 17
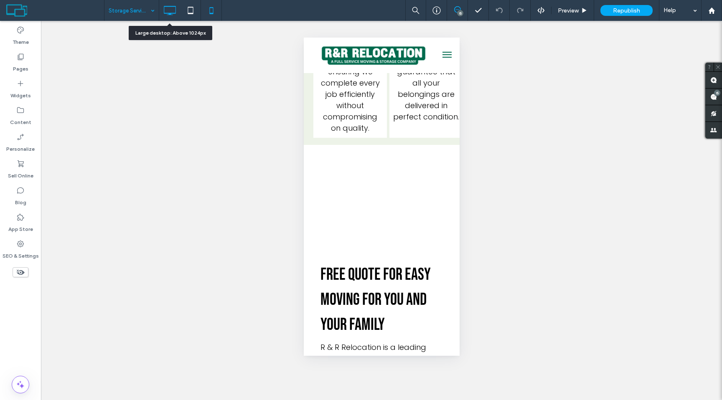
click at [173, 13] on use at bounding box center [170, 10] width 12 height 9
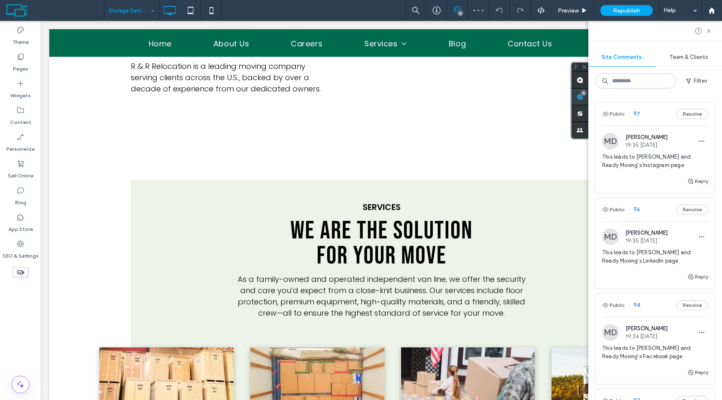
click at [588, 103] on span at bounding box center [579, 97] width 17 height 16
click at [709, 31] on icon at bounding box center [708, 31] width 7 height 7
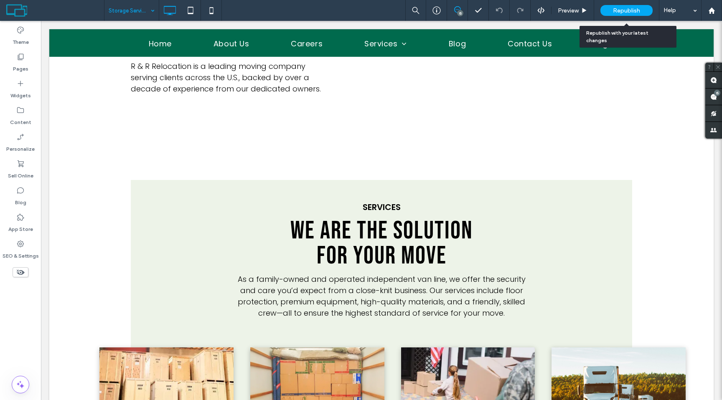
click at [636, 6] on div "Republish" at bounding box center [626, 10] width 52 height 11
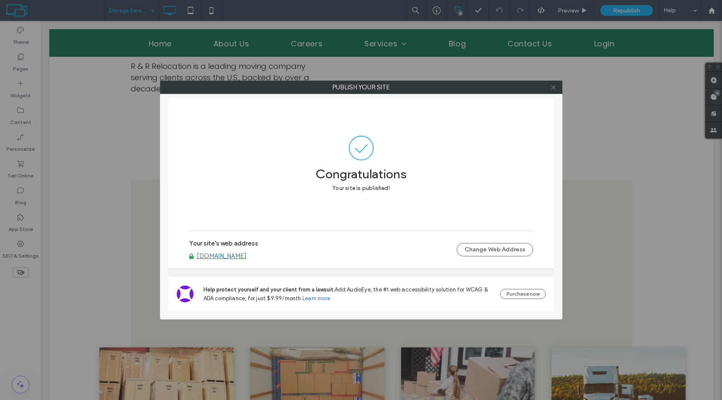
click at [556, 89] on icon at bounding box center [553, 87] width 6 height 6
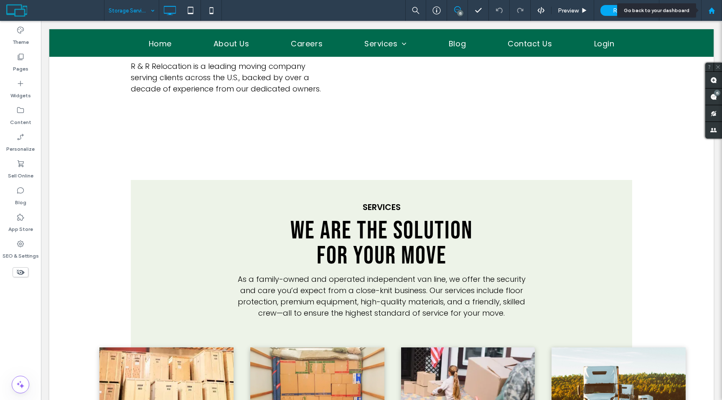
click at [717, 4] on div at bounding box center [711, 10] width 21 height 21
